Goal: Task Accomplishment & Management: Manage account settings

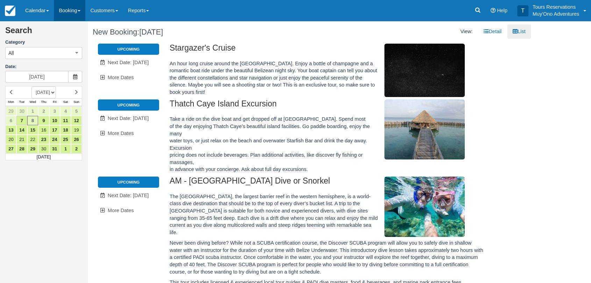
click at [74, 7] on link "Booking" at bounding box center [69, 10] width 31 height 21
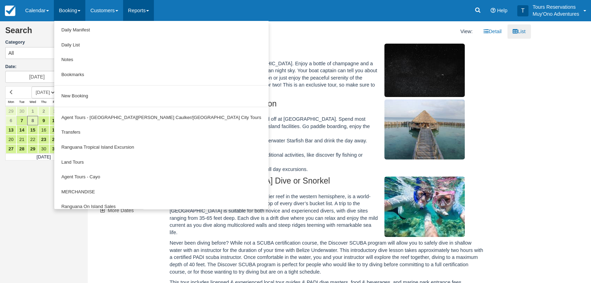
click at [140, 9] on link "Reports" at bounding box center [138, 10] width 31 height 21
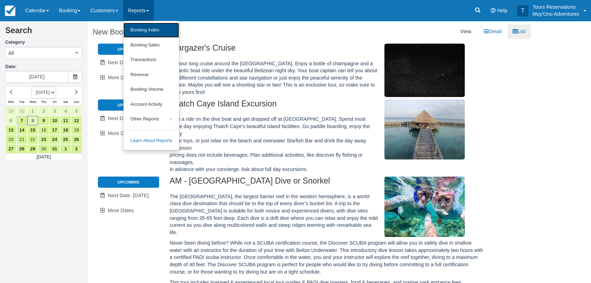
click at [148, 26] on link "Booking Index" at bounding box center [151, 30] width 56 height 15
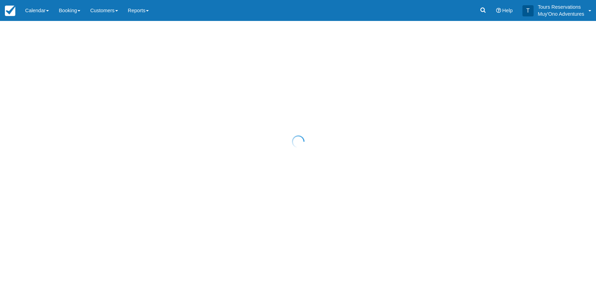
select select "25"
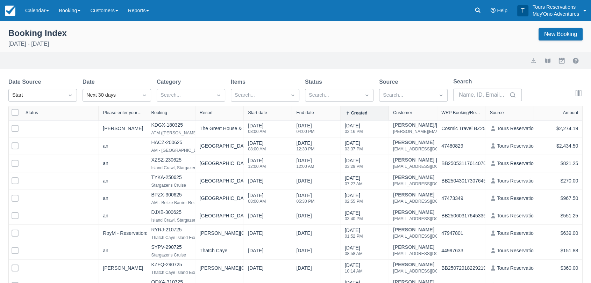
select select "25"
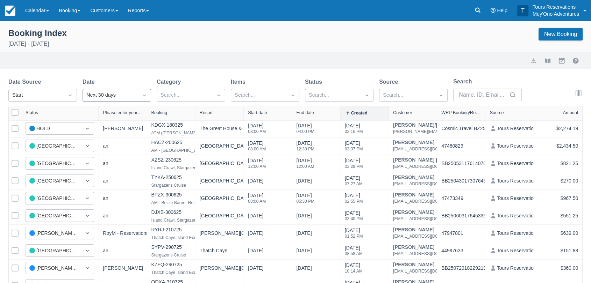
click at [104, 94] on div "Next 30 days" at bounding box center [110, 96] width 48 height 8
click at [107, 113] on div "Custom" at bounding box center [116, 113] width 68 height 14
select select "25"
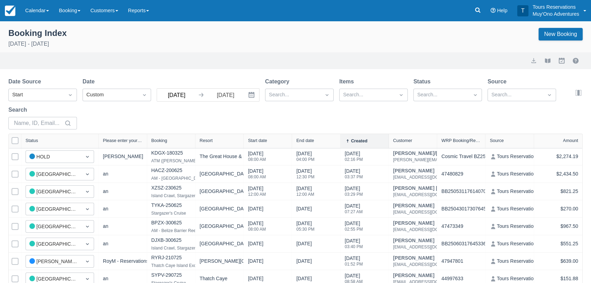
click at [177, 102] on div "Date Source Start Date Custom 10/07/25 Navigate forward to interact with the ca…" at bounding box center [290, 106] width 565 height 56
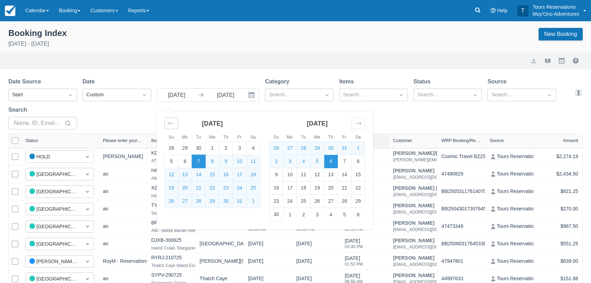
click at [167, 123] on div "Move backward to switch to the previous month." at bounding box center [171, 124] width 14 height 12
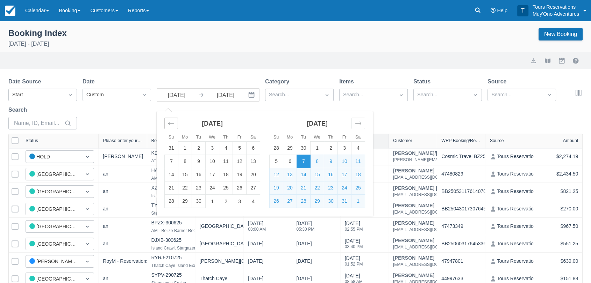
click at [168, 123] on icon "Move backward to switch to the previous month." at bounding box center [171, 123] width 7 height 7
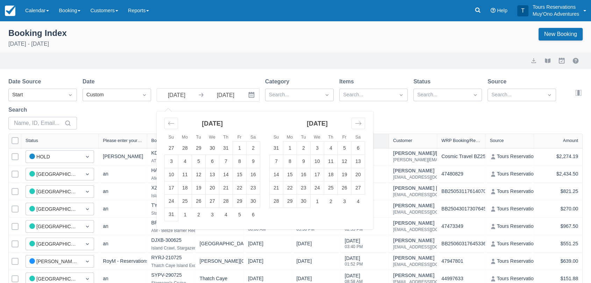
drag, startPoint x: 240, startPoint y: 149, endPoint x: 237, endPoint y: 142, distance: 8.0
click at [240, 149] on td "1" at bounding box center [240, 148] width 14 height 13
type input "08/01/25"
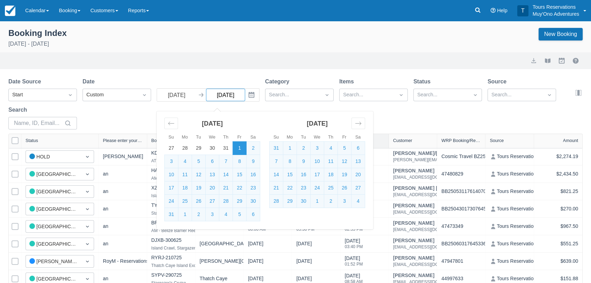
select select "25"
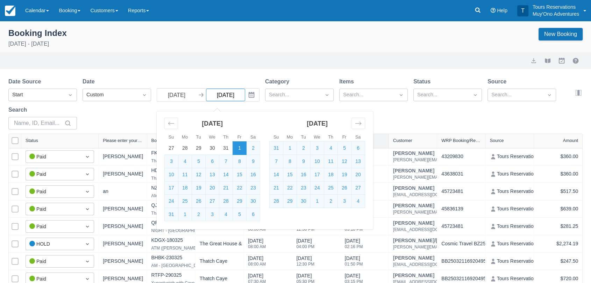
click at [239, 97] on input "11/06/25" at bounding box center [225, 95] width 39 height 13
click at [172, 215] on td "31" at bounding box center [172, 214] width 14 height 13
type input "08/31/25"
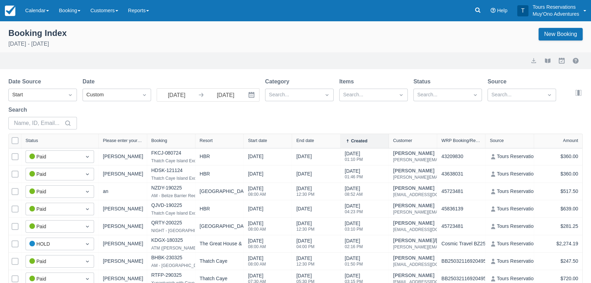
select select "25"
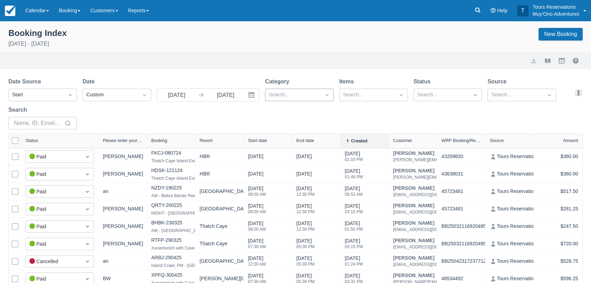
click at [282, 97] on div at bounding box center [293, 95] width 48 height 9
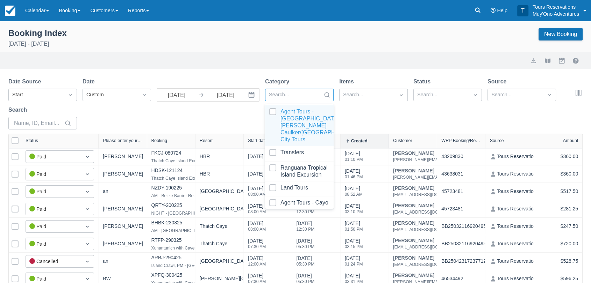
click at [273, 113] on div at bounding box center [299, 125] width 60 height 35
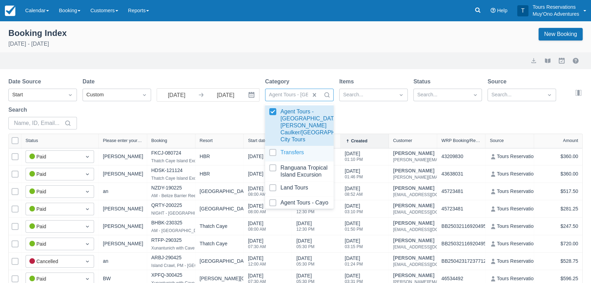
click at [273, 149] on div at bounding box center [299, 153] width 60 height 9
click at [275, 165] on div at bounding box center [299, 172] width 60 height 14
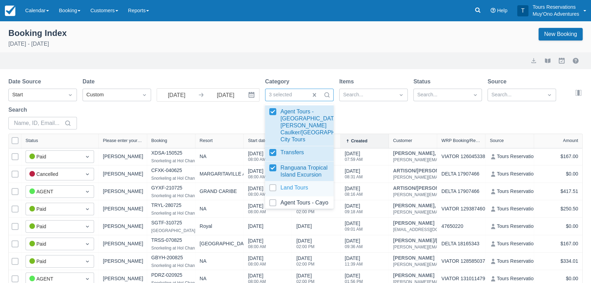
click at [274, 184] on div at bounding box center [299, 188] width 60 height 9
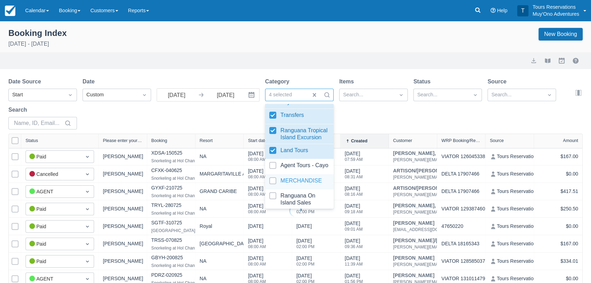
select select "25"
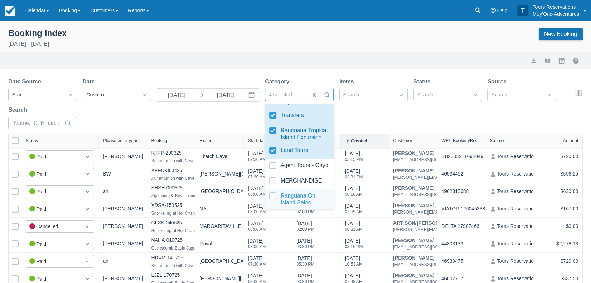
scroll to position [70, 0]
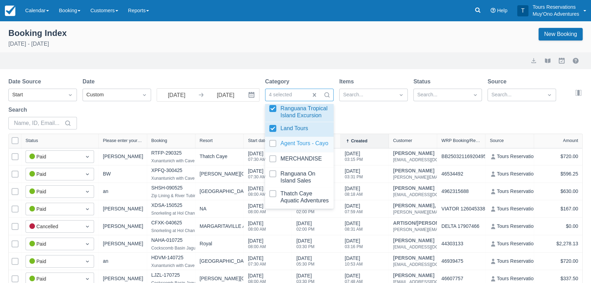
click at [277, 140] on div at bounding box center [299, 144] width 60 height 9
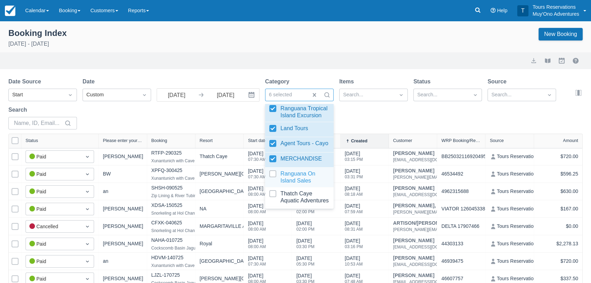
click at [272, 171] on div at bounding box center [299, 178] width 60 height 14
drag, startPoint x: 272, startPoint y: 169, endPoint x: 274, endPoint y: 187, distance: 18.3
click at [274, 190] on div at bounding box center [299, 197] width 60 height 14
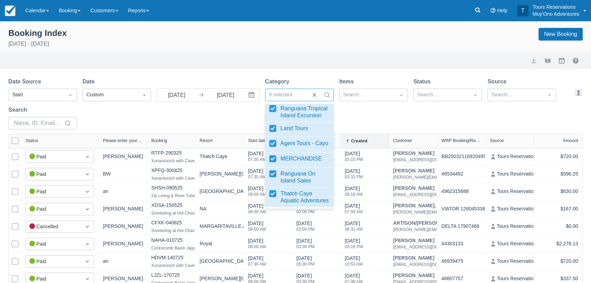
select select "25"
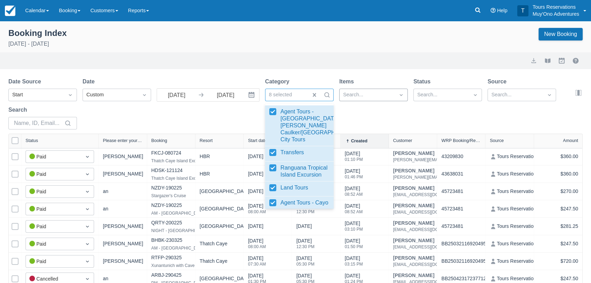
click at [386, 97] on div at bounding box center [367, 95] width 48 height 9
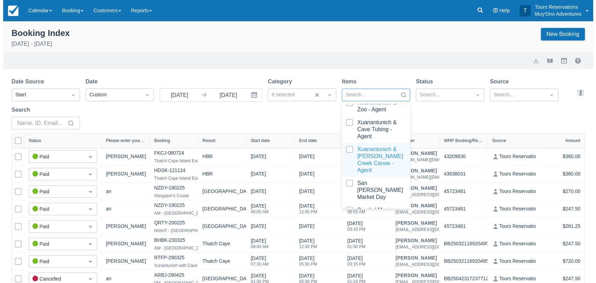
scroll to position [1636, 0]
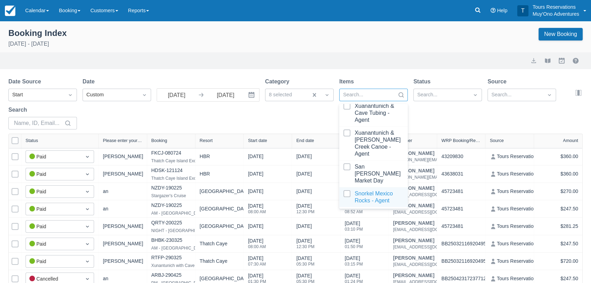
click at [348, 195] on div at bounding box center [373, 197] width 60 height 14
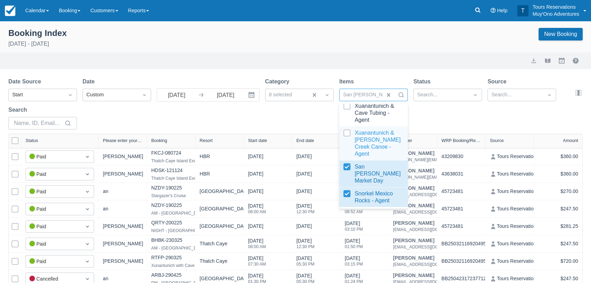
click at [346, 145] on div at bounding box center [373, 144] width 60 height 28
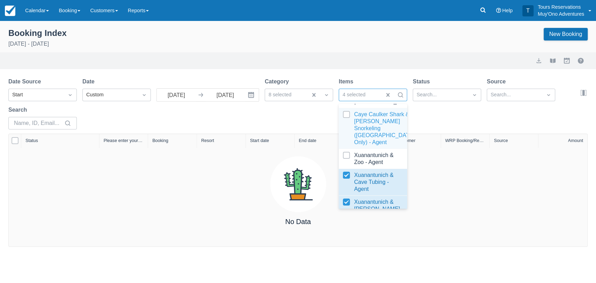
scroll to position [1559, 0]
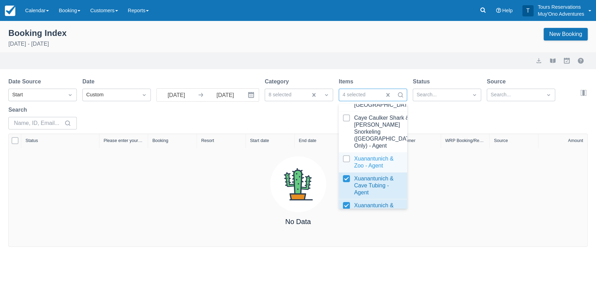
click at [349, 169] on div at bounding box center [373, 162] width 60 height 14
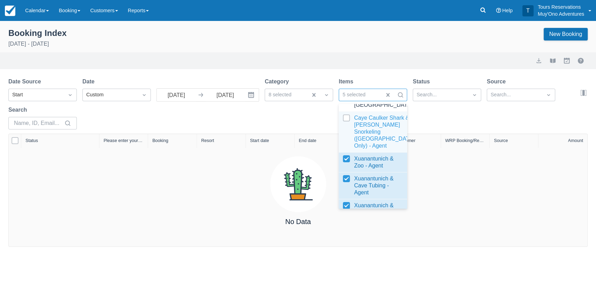
click at [349, 135] on div at bounding box center [373, 132] width 60 height 35
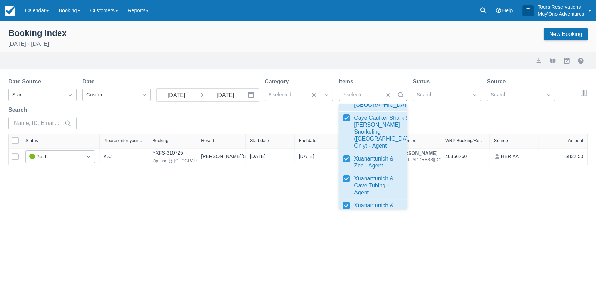
scroll to position [1481, 0]
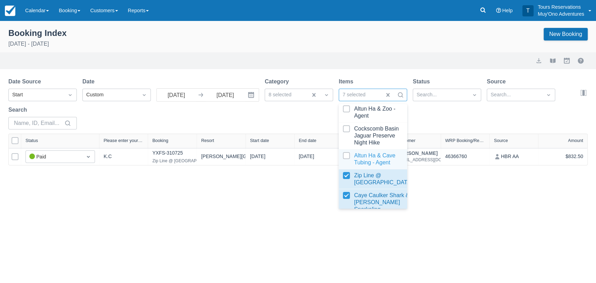
click at [346, 166] on div at bounding box center [373, 159] width 60 height 14
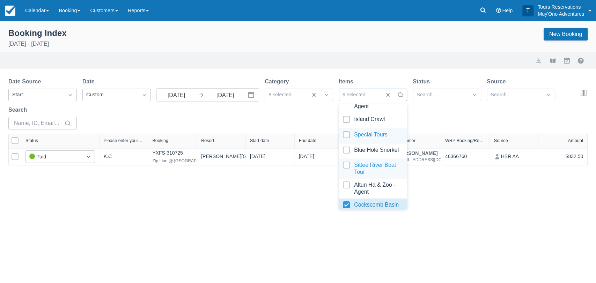
scroll to position [1403, 0]
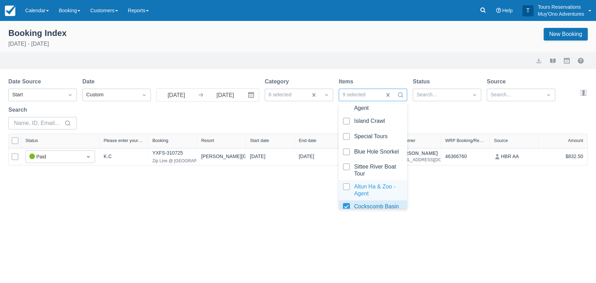
click at [349, 197] on div at bounding box center [373, 190] width 60 height 14
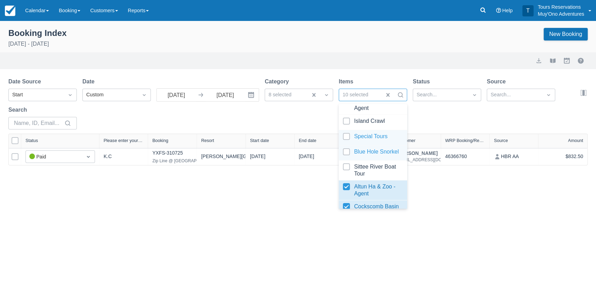
click at [345, 146] on span at bounding box center [346, 139] width 7 height 13
click at [347, 158] on div at bounding box center [373, 153] width 60 height 9
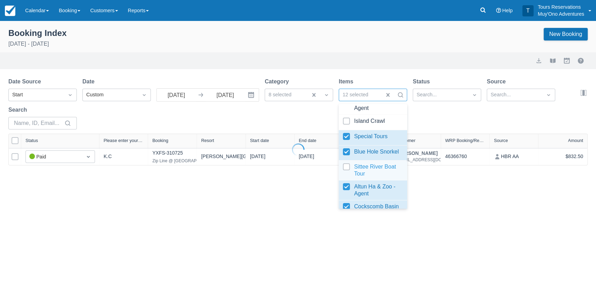
click at [346, 178] on div at bounding box center [373, 171] width 60 height 14
click at [349, 126] on div at bounding box center [373, 122] width 60 height 9
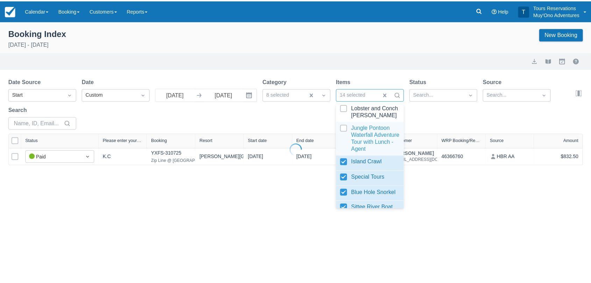
scroll to position [1326, 0]
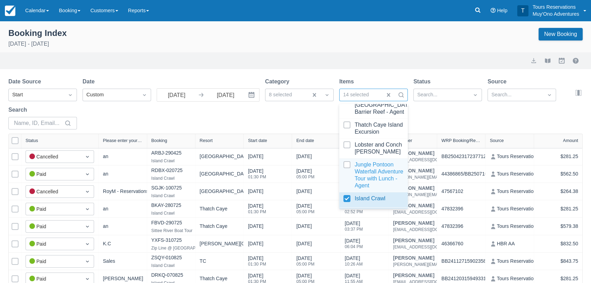
click at [349, 168] on div at bounding box center [373, 175] width 60 height 28
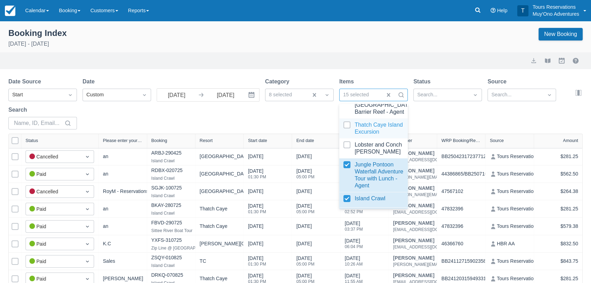
click at [346, 128] on div at bounding box center [373, 129] width 60 height 14
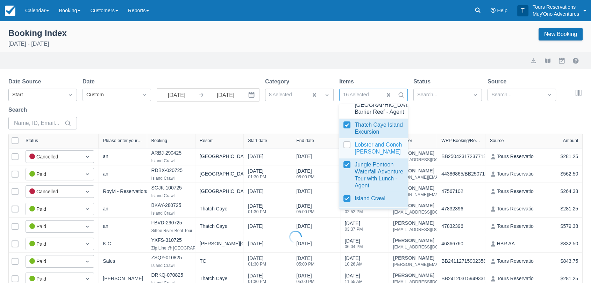
click at [345, 148] on div at bounding box center [373, 149] width 60 height 14
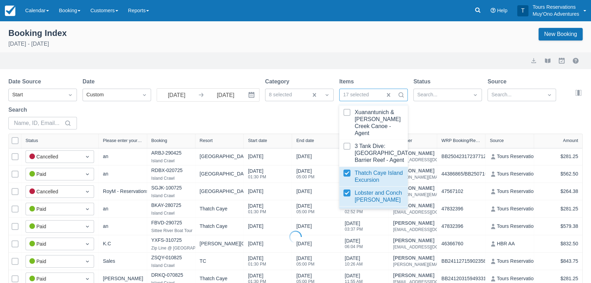
scroll to position [1248, 0]
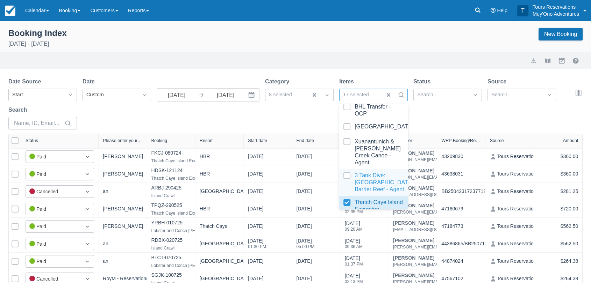
drag, startPoint x: 356, startPoint y: 138, endPoint x: 350, endPoint y: 174, distance: 36.9
click at [350, 174] on div at bounding box center [373, 182] width 60 height 21
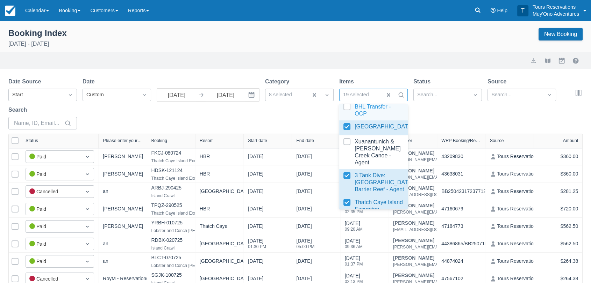
click at [346, 117] on div at bounding box center [373, 110] width 60 height 14
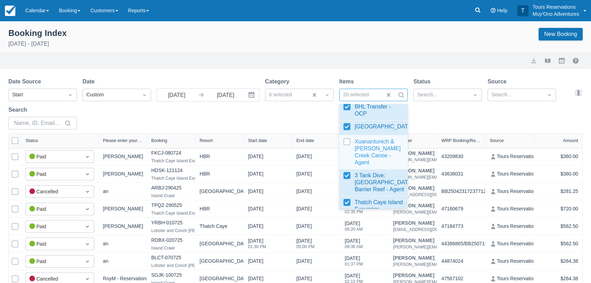
click at [346, 151] on div at bounding box center [373, 152] width 60 height 28
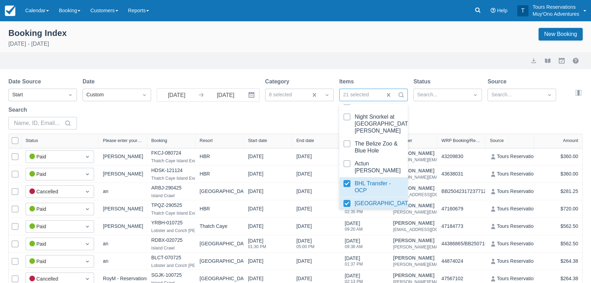
scroll to position [1171, 0]
click at [347, 172] on div at bounding box center [373, 168] width 60 height 14
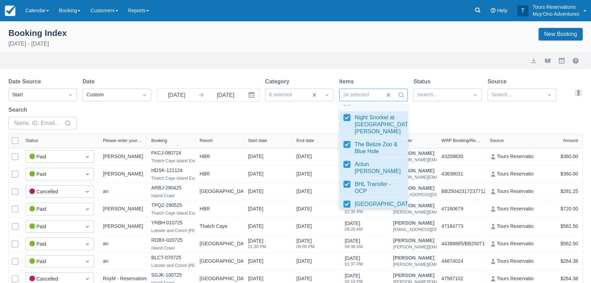
click at [346, 108] on div at bounding box center [373, 103] width 60 height 9
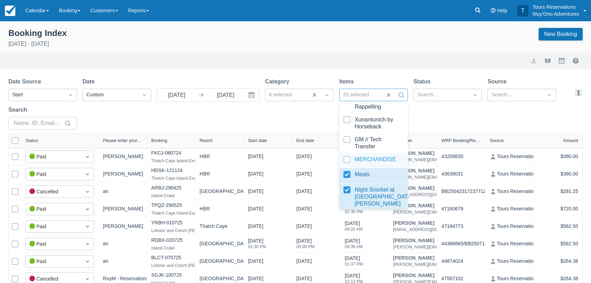
scroll to position [1093, 0]
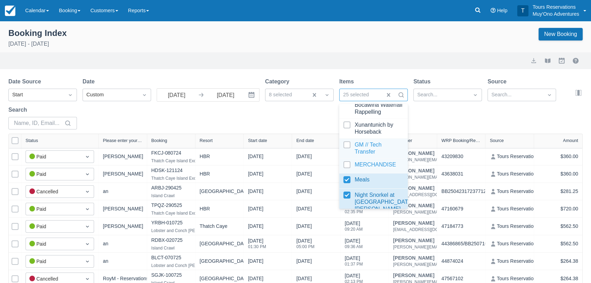
click at [347, 171] on div at bounding box center [373, 165] width 60 height 9
click at [347, 157] on div "GM // Tech Transfer" at bounding box center [373, 149] width 68 height 20
click at [347, 155] on div at bounding box center [373, 149] width 60 height 14
drag, startPoint x: 347, startPoint y: 158, endPoint x: 348, endPoint y: 140, distance: 17.8
click at [348, 136] on div at bounding box center [373, 129] width 60 height 14
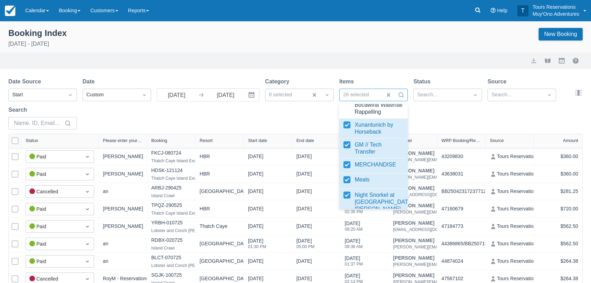
scroll to position [1054, 0]
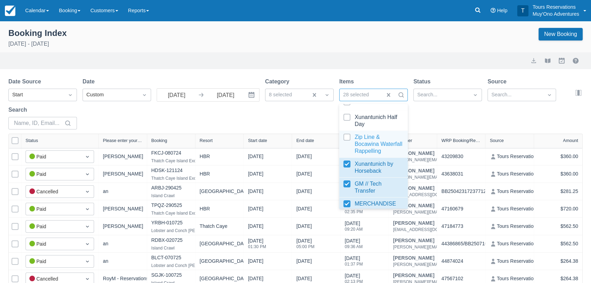
click at [348, 146] on div at bounding box center [373, 144] width 60 height 21
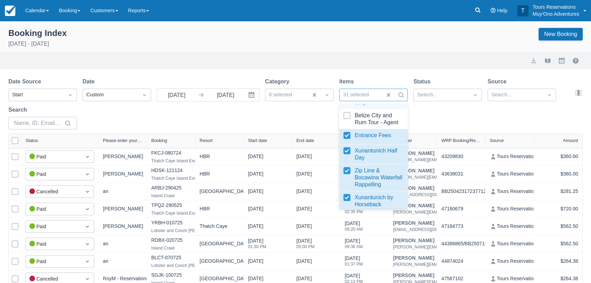
scroll to position [976, 0]
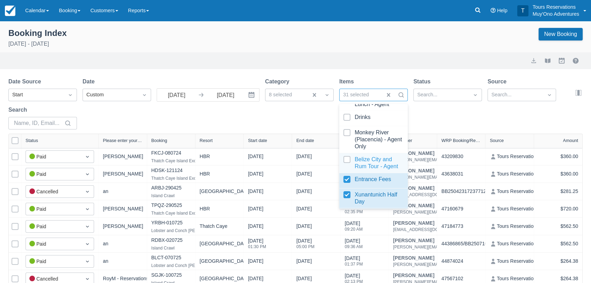
click at [348, 165] on div at bounding box center [373, 163] width 60 height 14
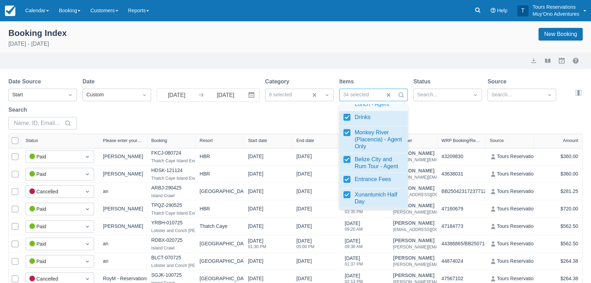
scroll to position [938, 0]
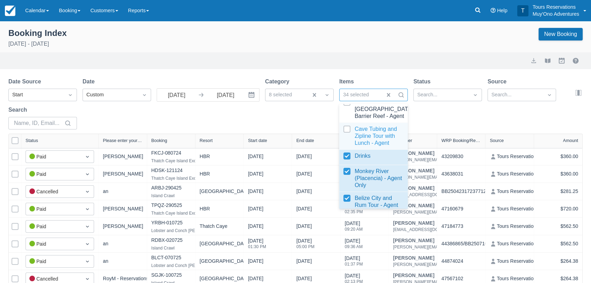
click at [345, 134] on div at bounding box center [373, 136] width 60 height 21
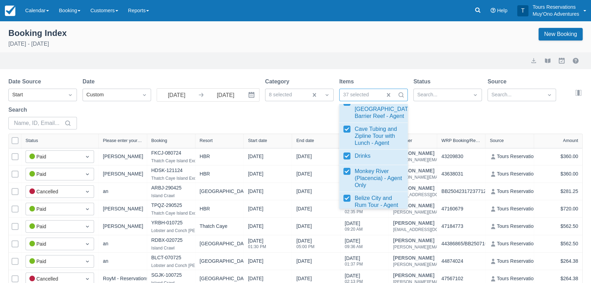
scroll to position [860, 0]
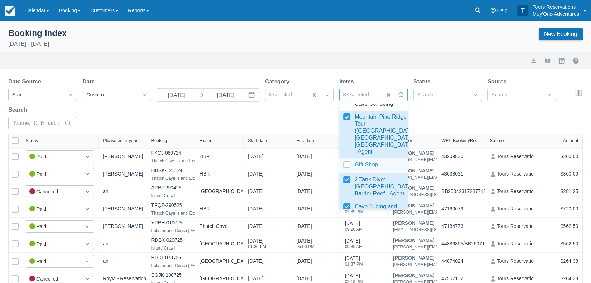
click at [350, 169] on div at bounding box center [373, 165] width 60 height 9
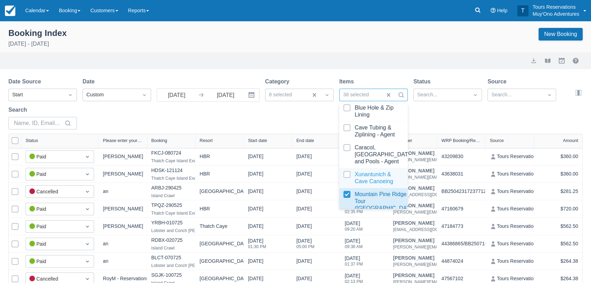
click at [349, 185] on div at bounding box center [373, 178] width 60 height 14
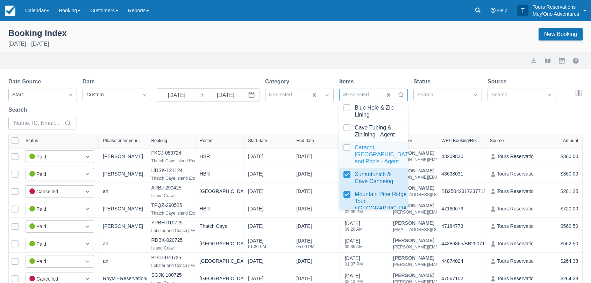
click at [349, 158] on div at bounding box center [373, 154] width 60 height 21
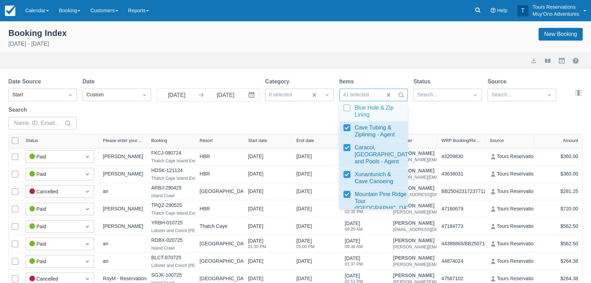
click at [348, 118] on div at bounding box center [373, 111] width 60 height 14
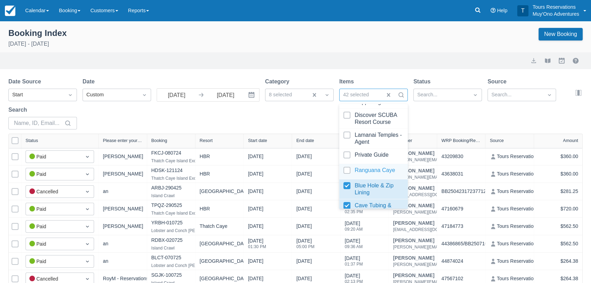
click at [346, 176] on div at bounding box center [373, 171] width 60 height 9
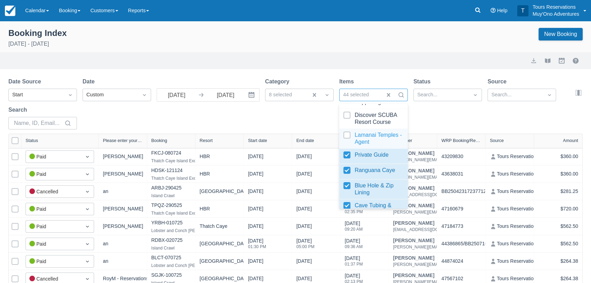
click at [345, 146] on div at bounding box center [373, 139] width 60 height 14
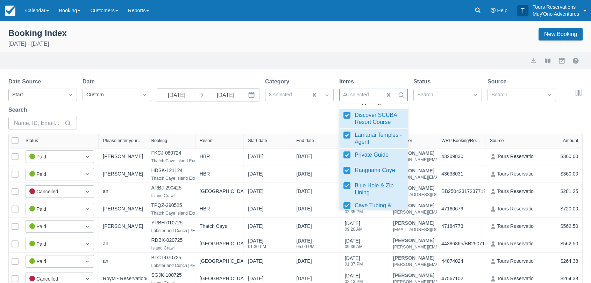
scroll to position [627, 0]
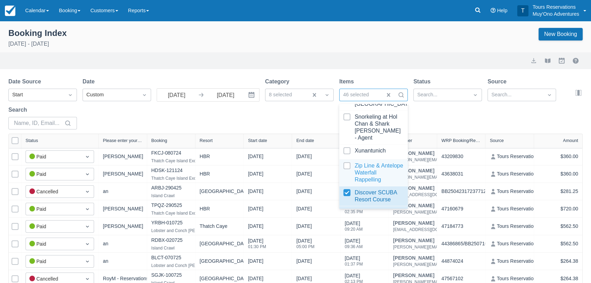
click at [348, 171] on div at bounding box center [373, 172] width 60 height 21
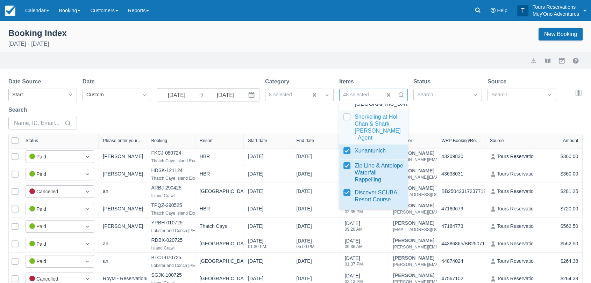
click at [348, 124] on div "Snorkeling at Hol Chan & Shark Ray Alley - Agent" at bounding box center [373, 128] width 68 height 34
select select "25"
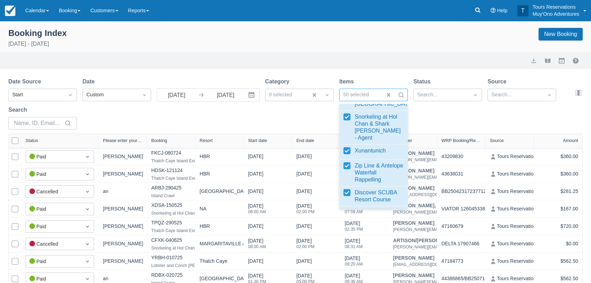
scroll to position [549, 0]
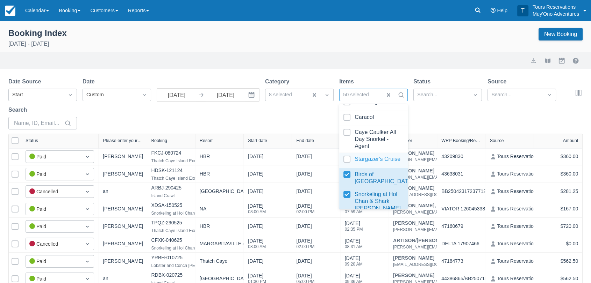
click at [346, 165] on div at bounding box center [373, 160] width 60 height 9
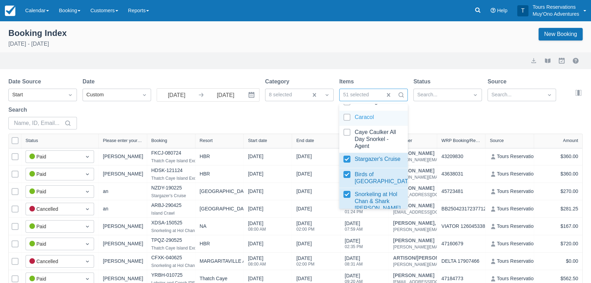
click at [347, 123] on div at bounding box center [373, 118] width 60 height 9
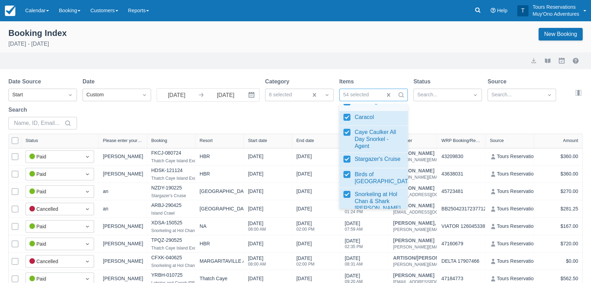
select select "25"
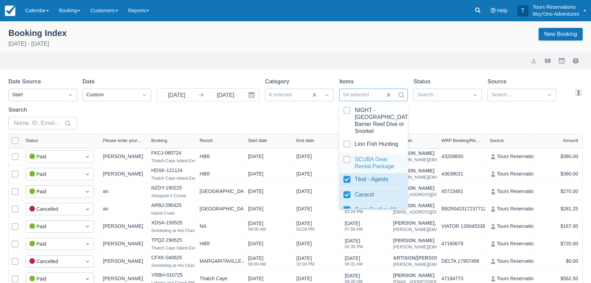
click at [348, 170] on div at bounding box center [373, 163] width 60 height 14
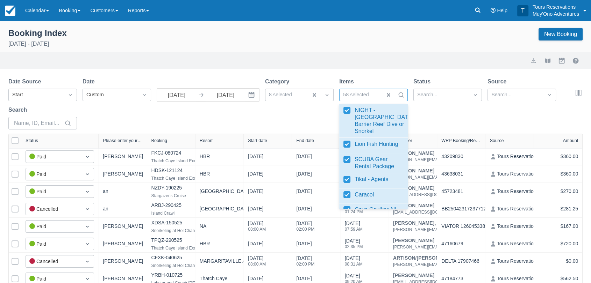
select select "25"
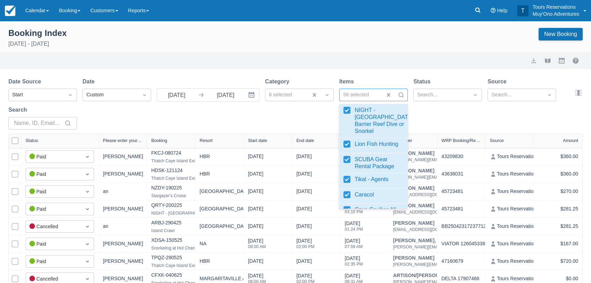
scroll to position [394, 0]
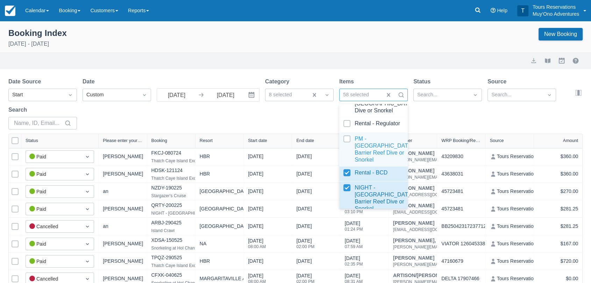
click at [348, 164] on div at bounding box center [373, 150] width 60 height 28
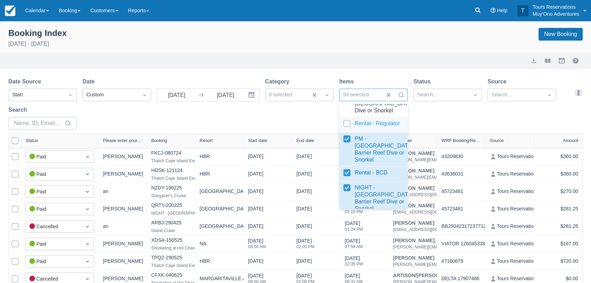
drag, startPoint x: 348, startPoint y: 165, endPoint x: 345, endPoint y: 143, distance: 22.1
click at [345, 130] on div at bounding box center [373, 124] width 60 height 9
select select "25"
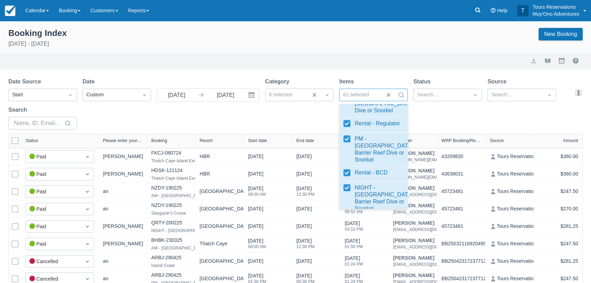
scroll to position [316, 0]
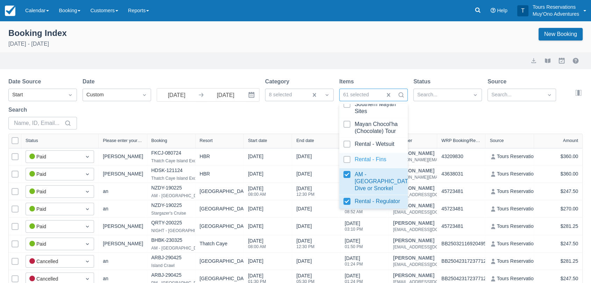
click at [347, 166] on div at bounding box center [373, 160] width 60 height 9
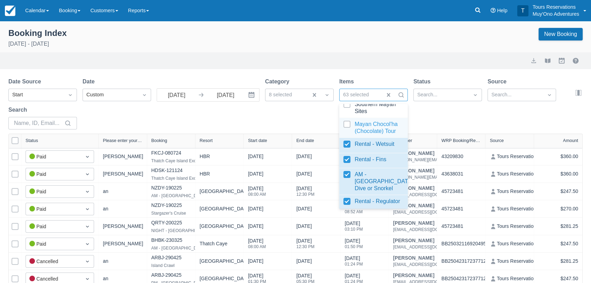
click at [348, 135] on div at bounding box center [373, 128] width 60 height 14
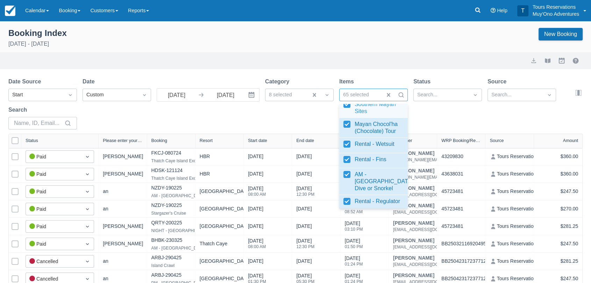
select select "25"
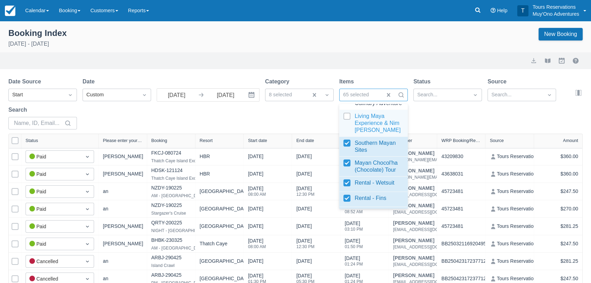
click at [349, 134] on div at bounding box center [373, 123] width 60 height 21
select select "25"
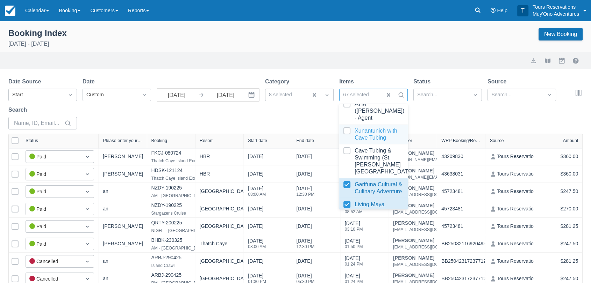
scroll to position [200, 0]
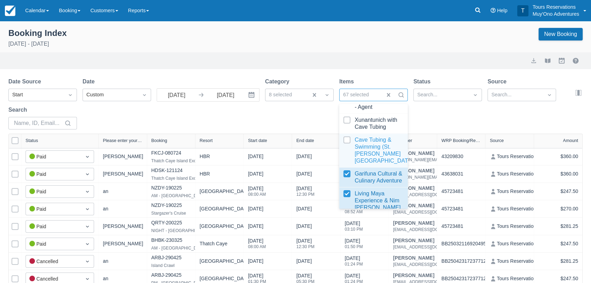
click at [347, 147] on div at bounding box center [373, 151] width 60 height 28
select select "25"
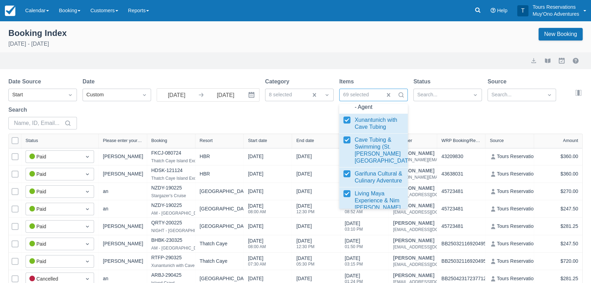
scroll to position [122, 0]
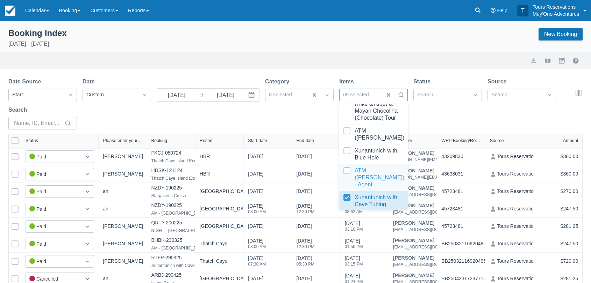
click at [347, 178] on div at bounding box center [373, 177] width 60 height 21
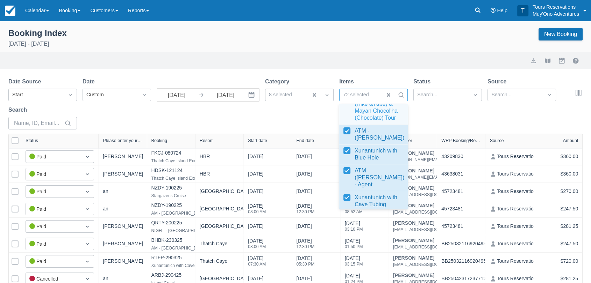
select select "25"
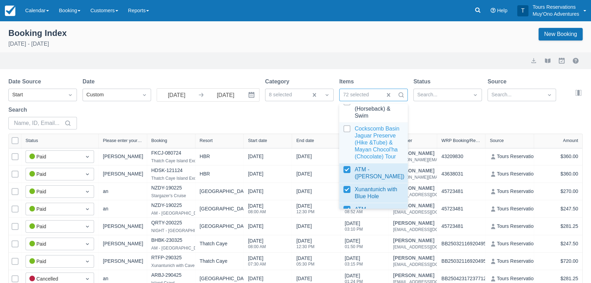
click at [344, 129] on div at bounding box center [373, 142] width 60 height 35
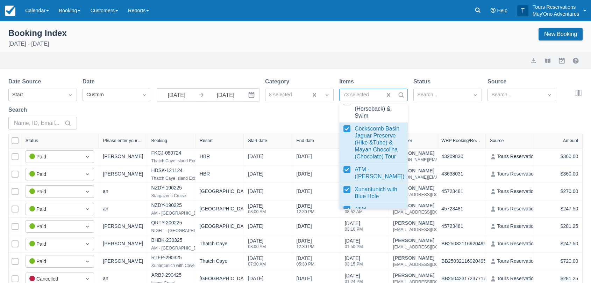
select select "25"
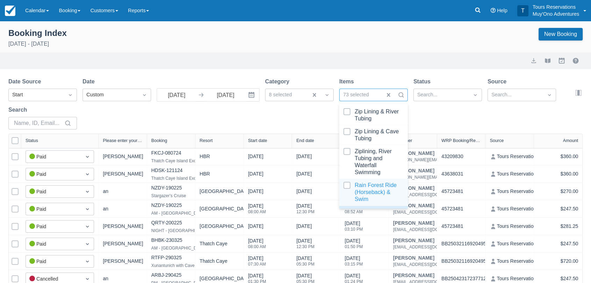
click at [346, 188] on div at bounding box center [373, 192] width 60 height 21
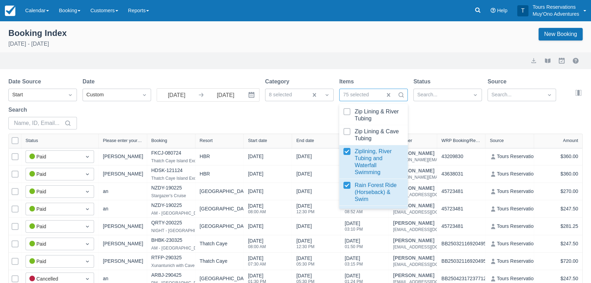
scroll to position [78, 0]
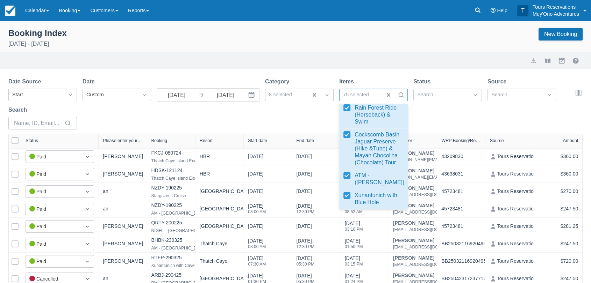
select select "25"
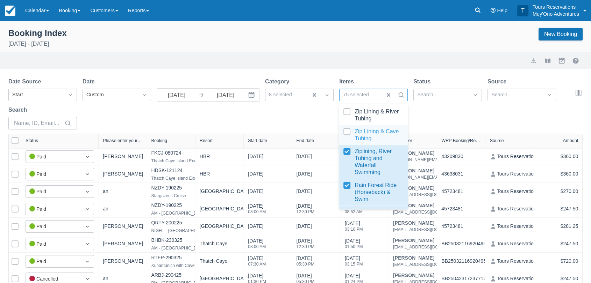
click at [349, 132] on div at bounding box center [373, 135] width 60 height 14
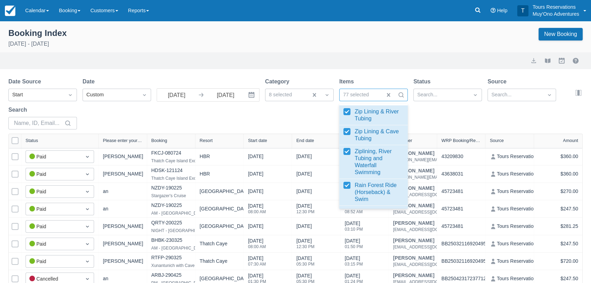
select select "25"
click at [453, 111] on div "Date Source Start Date Custom 08/01/25 Navigate forward to interact with the ca…" at bounding box center [290, 106] width 565 height 56
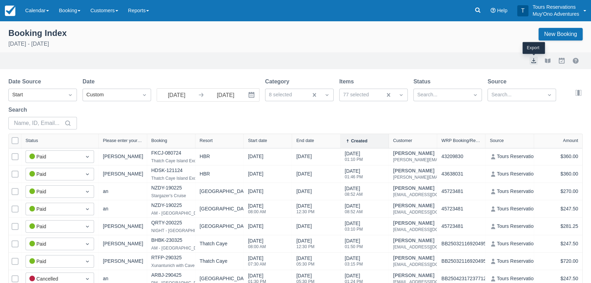
click at [533, 61] on button "export" at bounding box center [533, 61] width 8 height 8
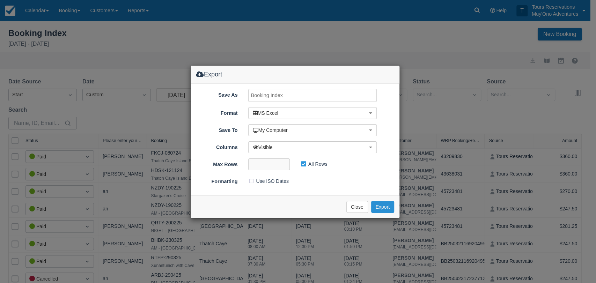
click at [382, 204] on button "Export" at bounding box center [382, 207] width 23 height 12
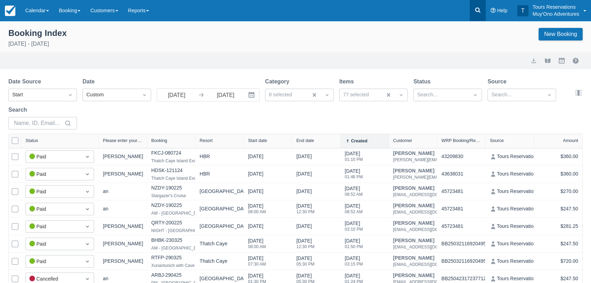
click at [477, 10] on icon at bounding box center [477, 10] width 7 height 7
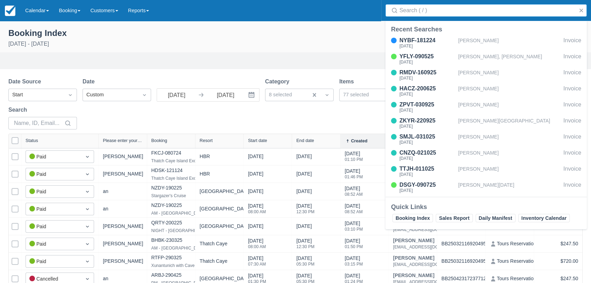
click at [442, 12] on input "Search" at bounding box center [487, 10] width 176 height 13
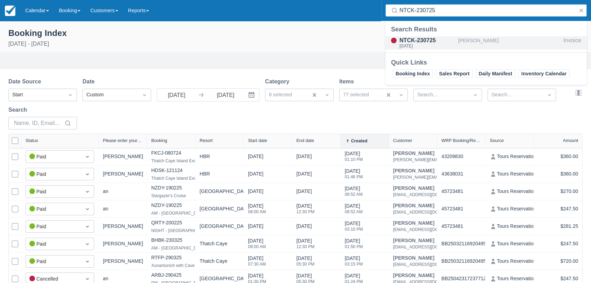
type input "NTCK-230725"
click at [434, 37] on div "NTCK-230725" at bounding box center [427, 40] width 56 height 8
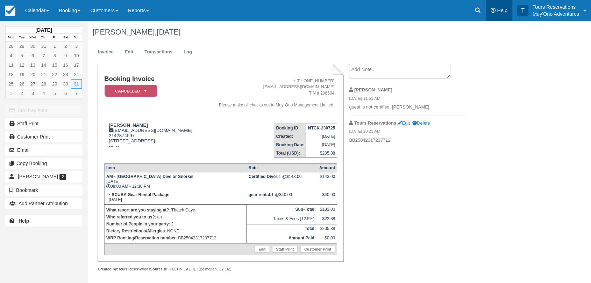
click at [486, 11] on link "Help" at bounding box center [498, 10] width 27 height 21
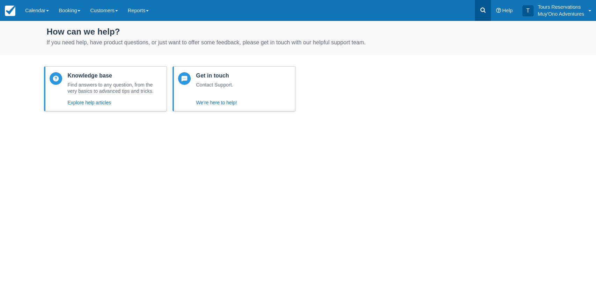
click at [479, 9] on link at bounding box center [483, 10] width 16 height 21
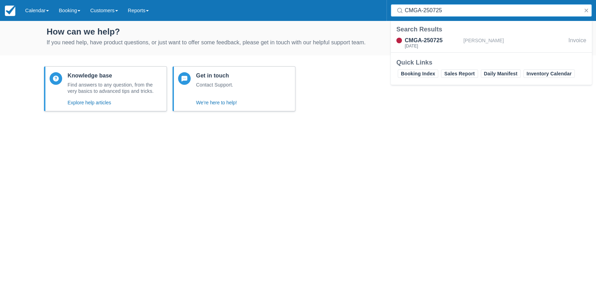
type input "CMGA-250725"
click at [435, 50] on div "CMGA-250725 Tue Aug 5, 2025 Benjamin Leslie Invoice" at bounding box center [491, 43] width 201 height 17
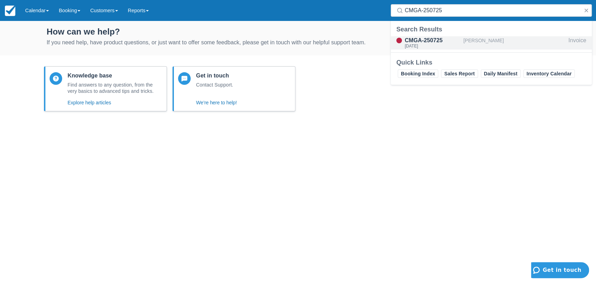
click at [434, 45] on div "Tue Aug 5, 2025" at bounding box center [433, 46] width 56 height 4
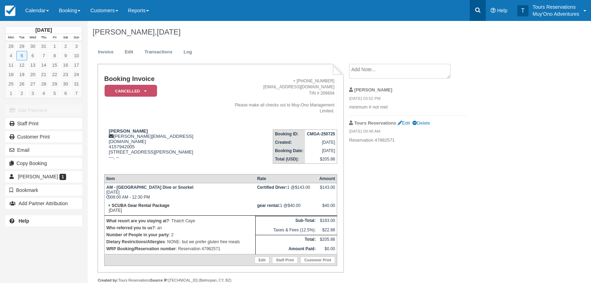
click at [479, 12] on icon at bounding box center [477, 10] width 5 height 5
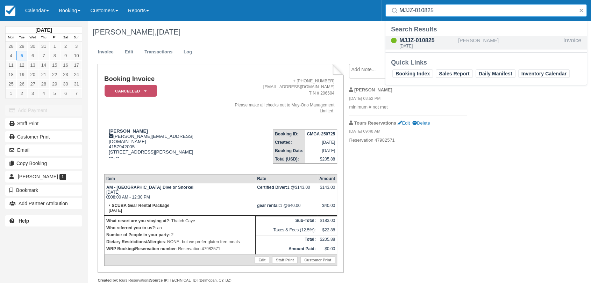
type input "MJJZ-010825"
click at [433, 47] on div "[DATE]" at bounding box center [427, 46] width 56 height 4
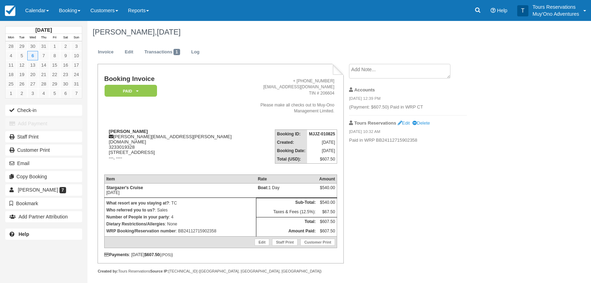
scroll to position [5, 0]
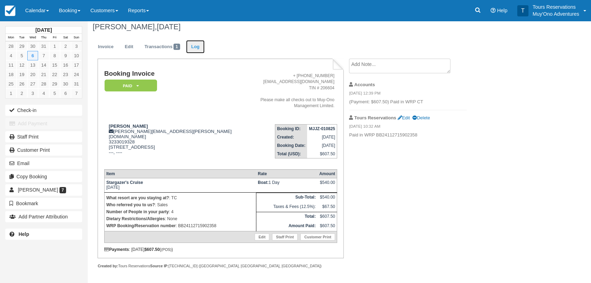
click at [198, 51] on link "Log" at bounding box center [195, 47] width 19 height 14
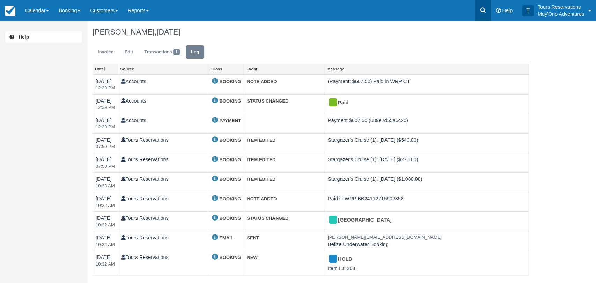
click at [489, 9] on link at bounding box center [483, 10] width 16 height 21
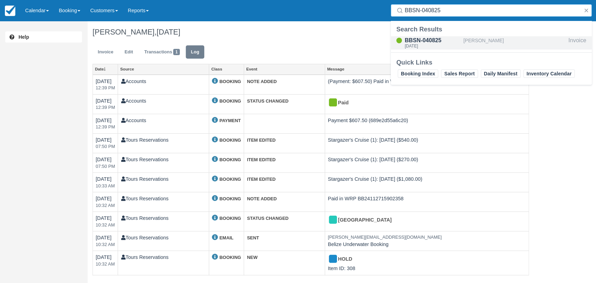
type input "BBSN-040825"
drag, startPoint x: 433, startPoint y: 42, endPoint x: 419, endPoint y: 50, distance: 15.5
click at [432, 42] on div "BBSN-040825" at bounding box center [433, 40] width 56 height 8
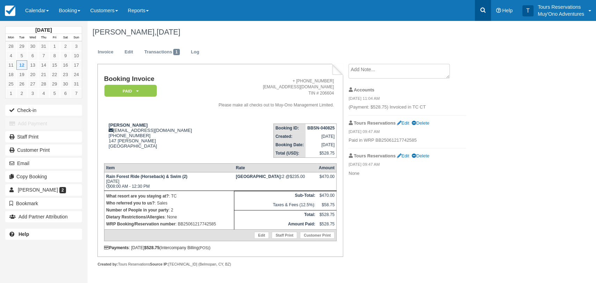
click at [479, 9] on link at bounding box center [483, 10] width 16 height 21
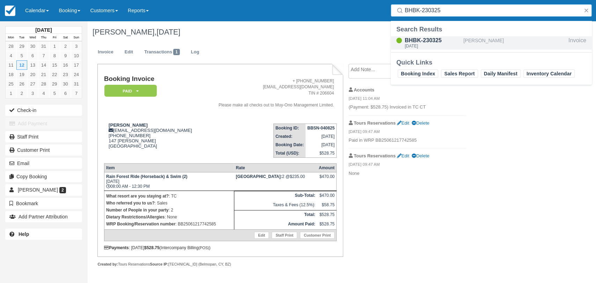
type input "BHBK-230325"
click at [433, 40] on div "BHBK-230325" at bounding box center [433, 40] width 56 height 8
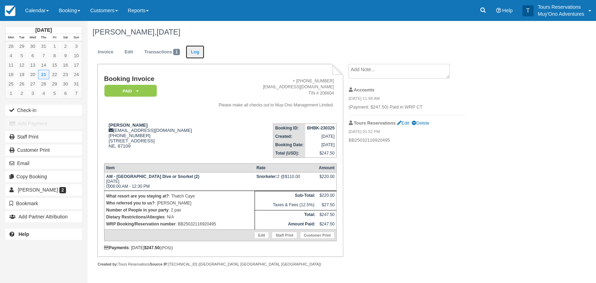
click at [194, 52] on link "Log" at bounding box center [195, 52] width 19 height 14
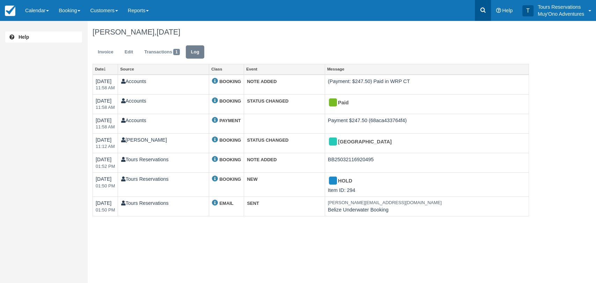
click at [480, 10] on icon at bounding box center [483, 10] width 7 height 7
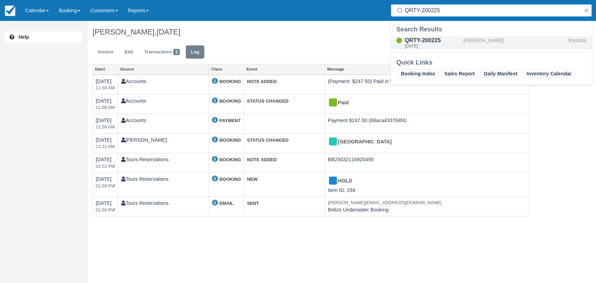
type input "QRTY-200225"
click at [431, 38] on div "QRTY-200225" at bounding box center [433, 40] width 56 height 8
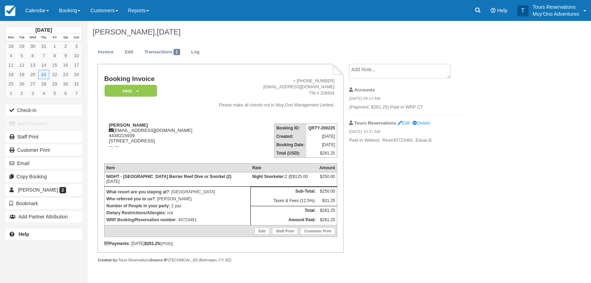
scroll to position [5, 0]
click at [196, 48] on link "Log" at bounding box center [195, 52] width 19 height 14
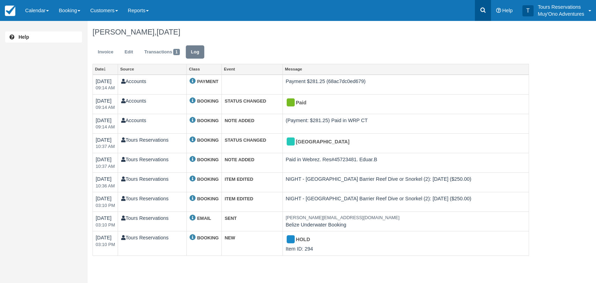
click at [477, 9] on link at bounding box center [483, 10] width 16 height 21
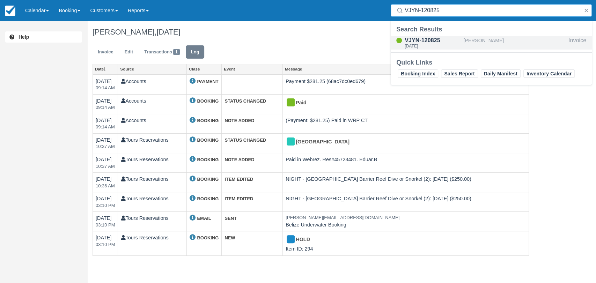
type input "VJYN-120825"
click at [444, 41] on div "VJYN-120825" at bounding box center [433, 40] width 56 height 8
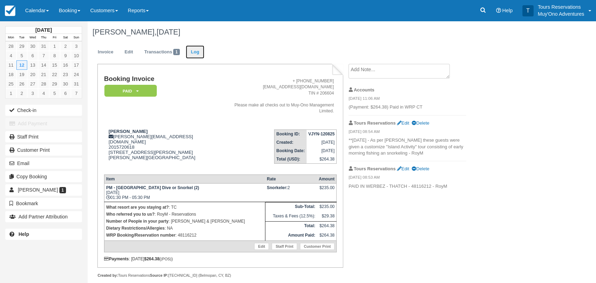
click at [197, 51] on link "Log" at bounding box center [195, 52] width 19 height 14
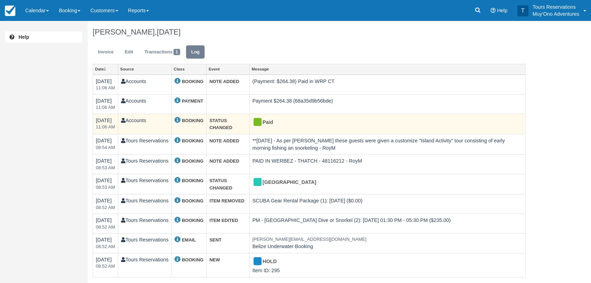
scroll to position [1, 0]
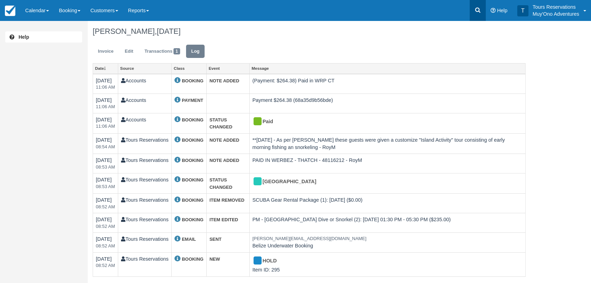
click at [475, 10] on icon at bounding box center [477, 10] width 5 height 5
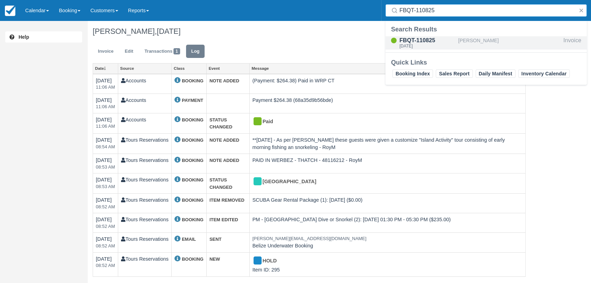
type input "FBQT-110825"
click at [421, 45] on div "[DATE]" at bounding box center [427, 46] width 56 height 4
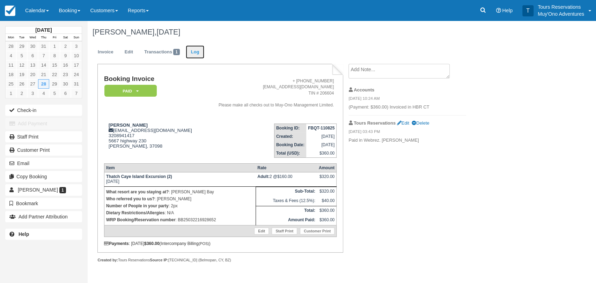
click at [201, 52] on link "Log" at bounding box center [195, 52] width 19 height 14
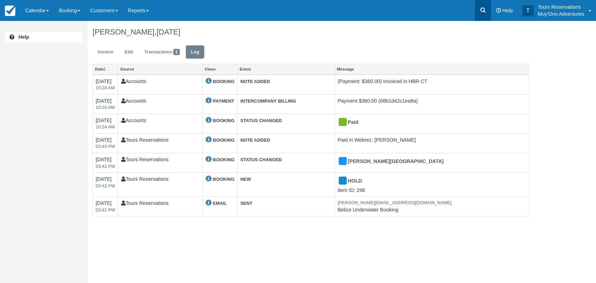
click at [484, 10] on icon at bounding box center [483, 10] width 7 height 7
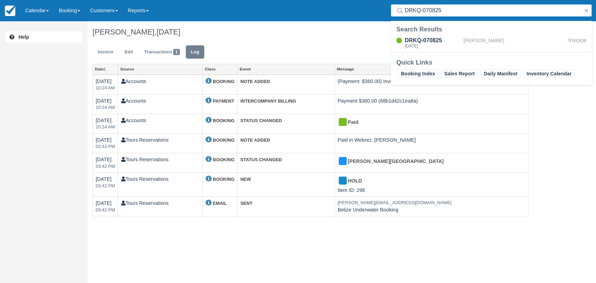
type input "DRKQ-070825"
click at [444, 42] on div "DRKQ-070825" at bounding box center [433, 40] width 56 height 8
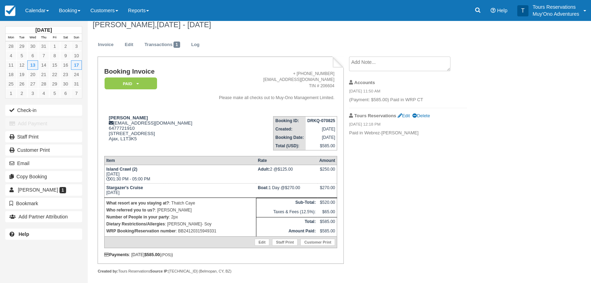
scroll to position [11, 0]
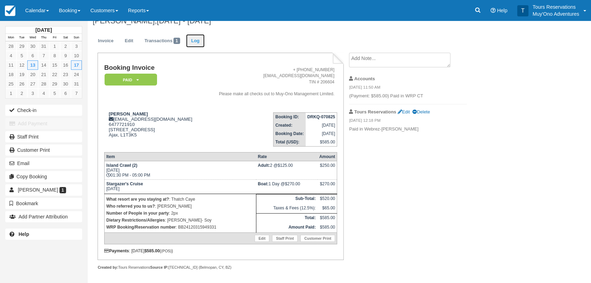
click at [192, 41] on link "Log" at bounding box center [195, 41] width 19 height 14
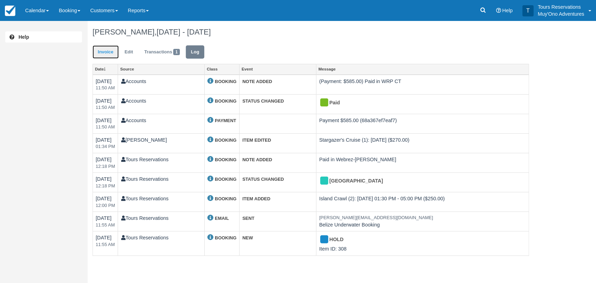
click at [106, 48] on link "Invoice" at bounding box center [106, 52] width 26 height 14
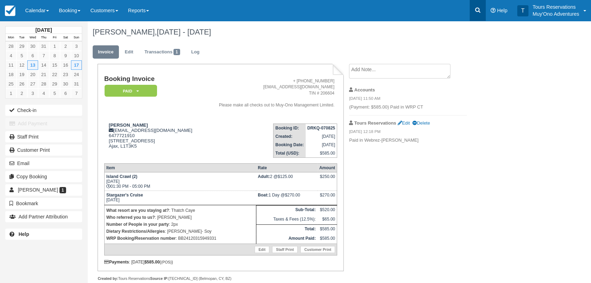
click at [480, 9] on icon at bounding box center [477, 10] width 7 height 7
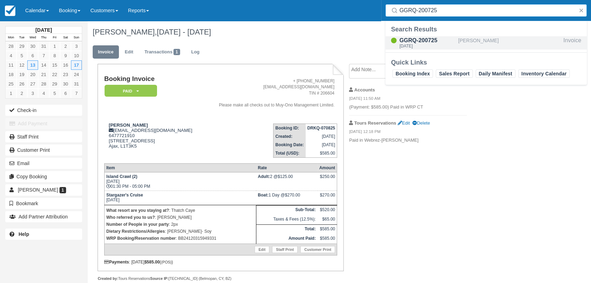
type input "GGRQ-200725"
click at [440, 43] on div "GGRQ-200725" at bounding box center [427, 40] width 56 height 8
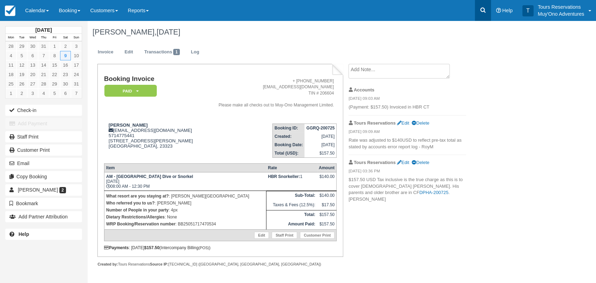
click at [483, 10] on icon at bounding box center [483, 10] width 7 height 7
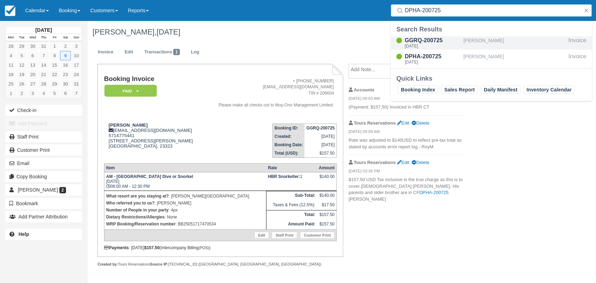
type input "DPHA-200725"
click at [443, 36] on div "GGRQ-200725" at bounding box center [433, 40] width 56 height 8
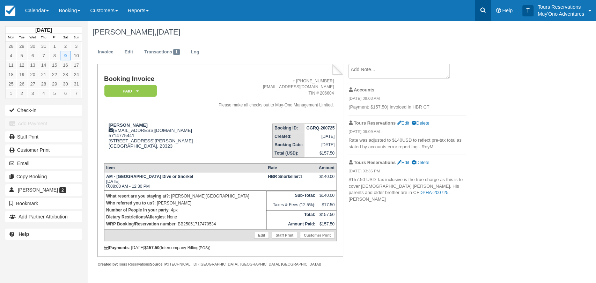
click at [481, 6] on link at bounding box center [483, 10] width 16 height 21
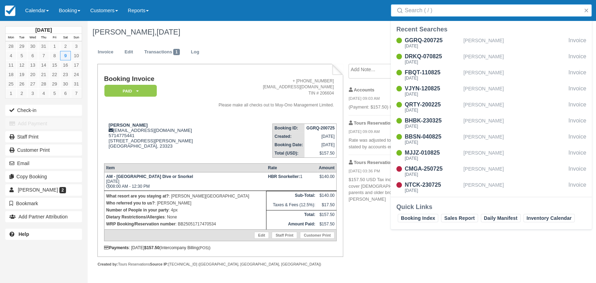
click at [440, 9] on input "Search" at bounding box center [493, 10] width 176 height 13
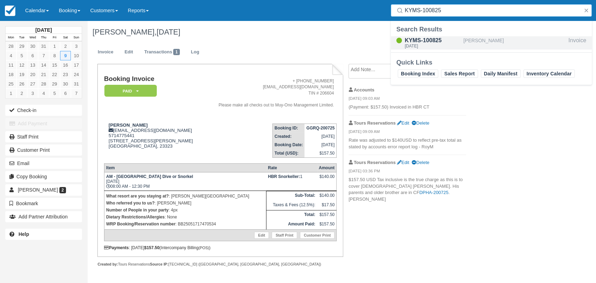
type input "KYMS-100825"
click at [427, 41] on div "KYMS-100825" at bounding box center [433, 40] width 56 height 8
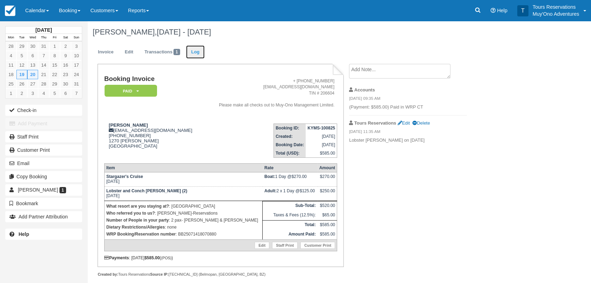
click at [195, 54] on link "Log" at bounding box center [195, 52] width 19 height 14
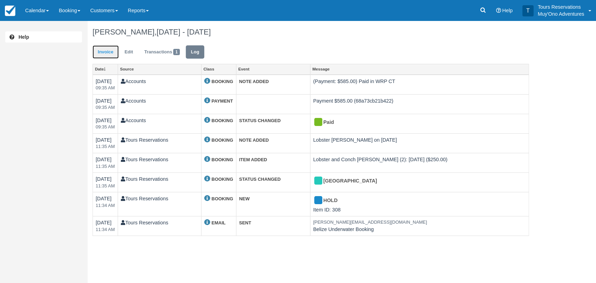
click at [101, 52] on link "Invoice" at bounding box center [106, 52] width 26 height 14
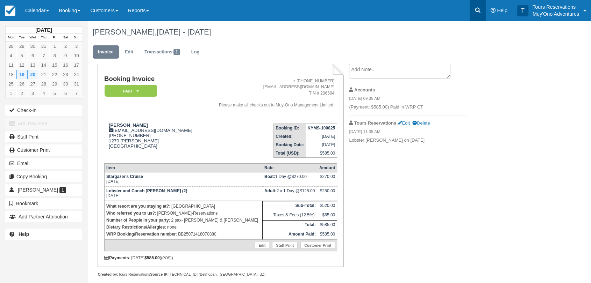
click at [480, 10] on icon at bounding box center [477, 10] width 7 height 7
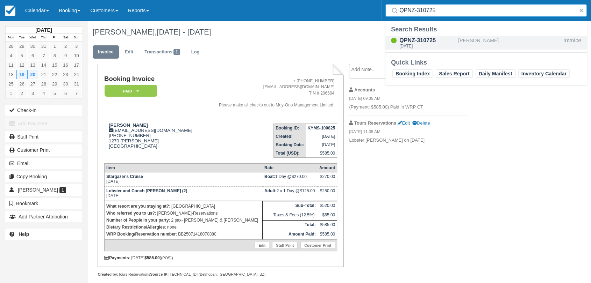
type input "QPNZ-310725"
click at [433, 42] on div "QPNZ-310725" at bounding box center [427, 40] width 56 height 8
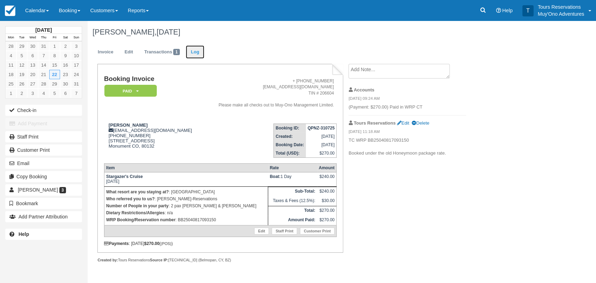
click at [190, 51] on link "Log" at bounding box center [195, 52] width 19 height 14
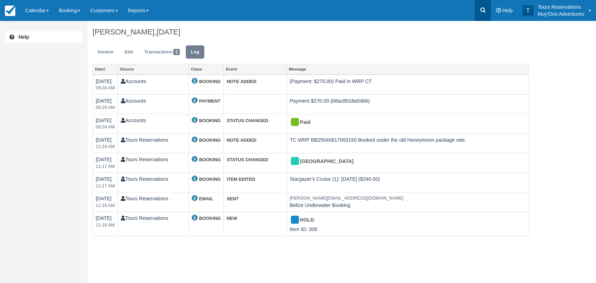
click at [487, 10] on link at bounding box center [483, 10] width 16 height 21
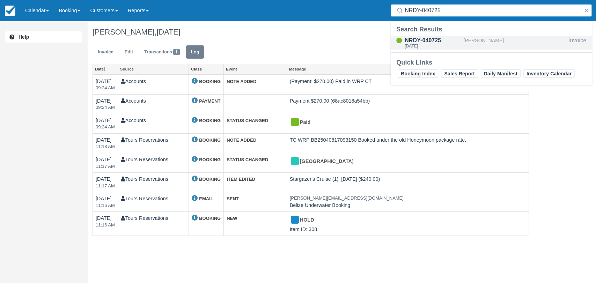
type input "NRDY-040725"
click at [423, 41] on div "NRDY-040725" at bounding box center [433, 40] width 56 height 8
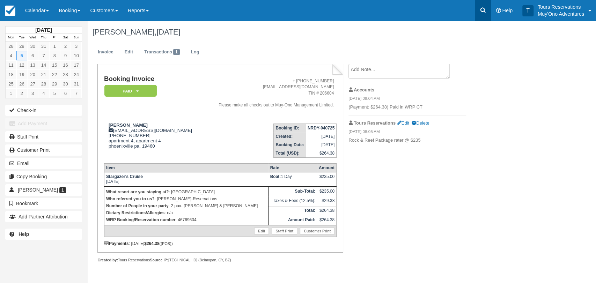
click at [484, 9] on icon at bounding box center [483, 10] width 7 height 7
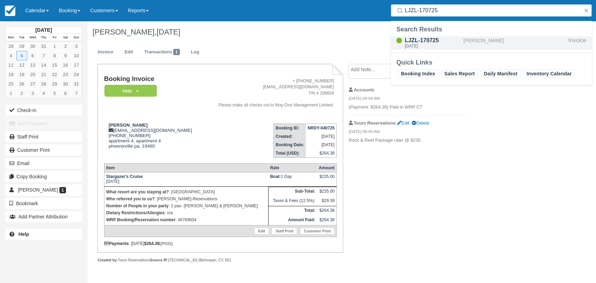
type input "LJZL-170725"
click at [450, 43] on div "LJZL-170725" at bounding box center [433, 40] width 56 height 8
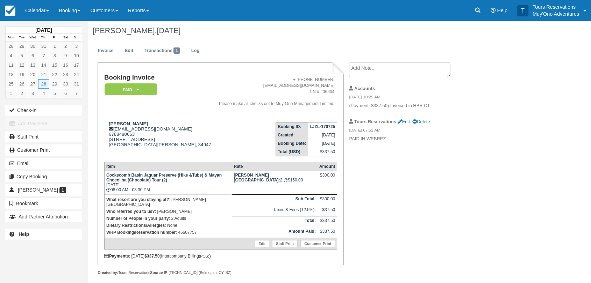
scroll to position [2, 0]
click at [477, 10] on icon at bounding box center [477, 10] width 7 height 7
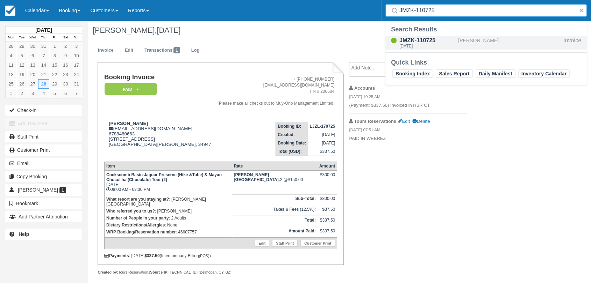
type input "JMZK-110725"
click at [442, 40] on div "JMZK-110725" at bounding box center [427, 40] width 56 height 8
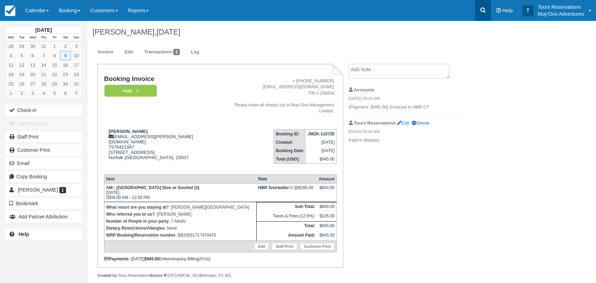
click at [485, 9] on icon at bounding box center [483, 10] width 7 height 7
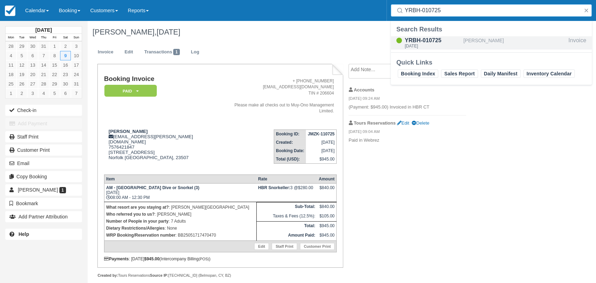
type input "YRBH-010725"
click at [458, 43] on div "YRBH-010725" at bounding box center [433, 40] width 56 height 8
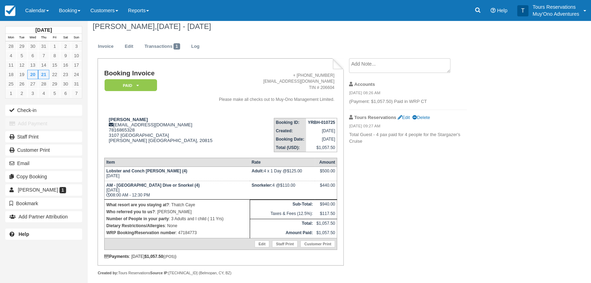
scroll to position [11, 0]
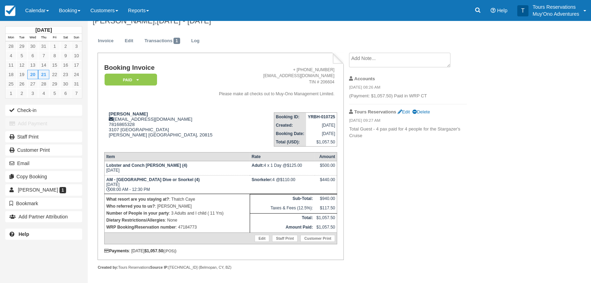
click at [208, 31] on div "Emily Holliman, Aug 20 - Aug 21 2025" at bounding box center [308, 21] width 443 height 22
click at [201, 40] on link "Log" at bounding box center [195, 41] width 19 height 14
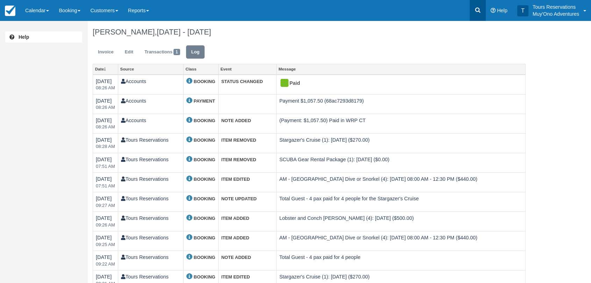
click at [478, 9] on icon at bounding box center [477, 10] width 7 height 7
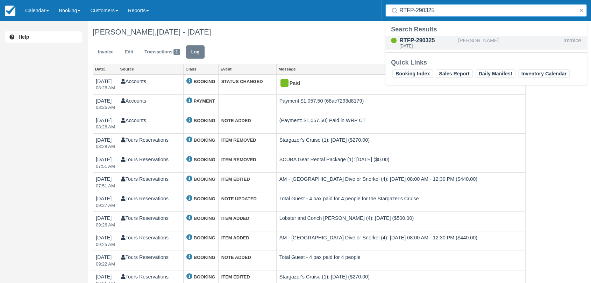
type input "RTFP-290325"
click at [438, 45] on div "[DATE]" at bounding box center [427, 46] width 56 height 4
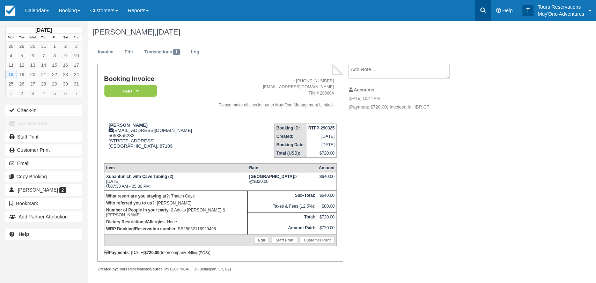
click at [484, 10] on icon at bounding box center [483, 10] width 7 height 7
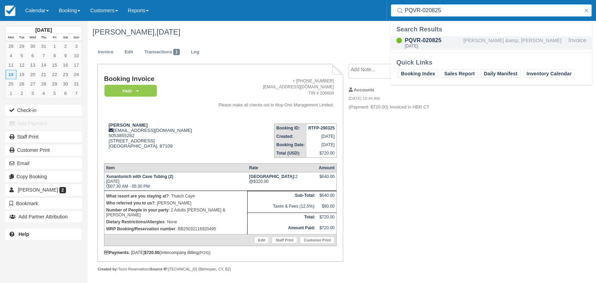
type input "PQVR-020825"
click at [443, 42] on div "PQVR-020825" at bounding box center [433, 40] width 56 height 8
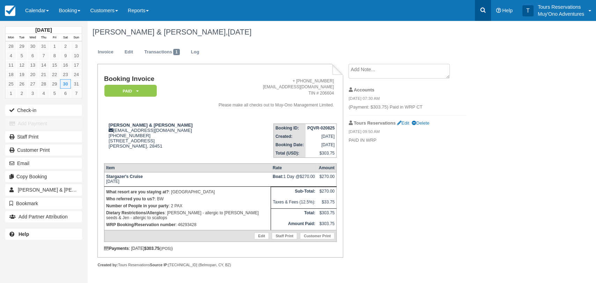
click at [484, 10] on icon at bounding box center [483, 10] width 7 height 7
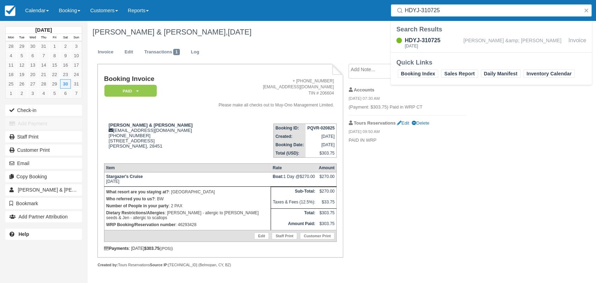
type input "HDYJ-310725"
click at [456, 37] on div "HDYJ-310725" at bounding box center [433, 40] width 56 height 8
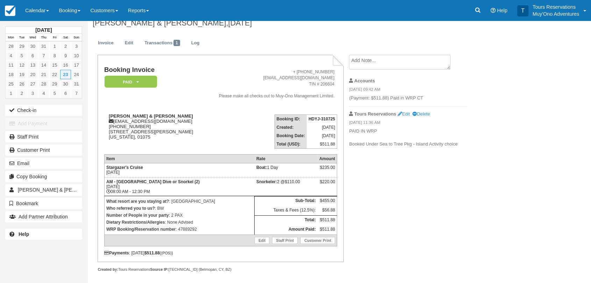
scroll to position [11, 0]
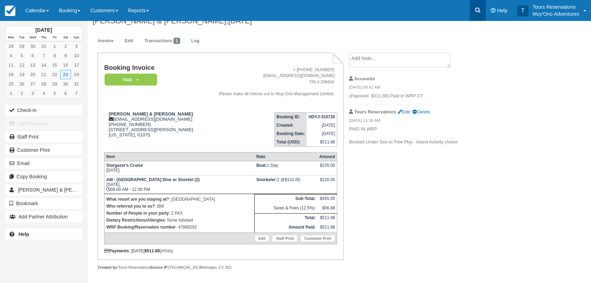
click at [473, 8] on link at bounding box center [477, 10] width 16 height 21
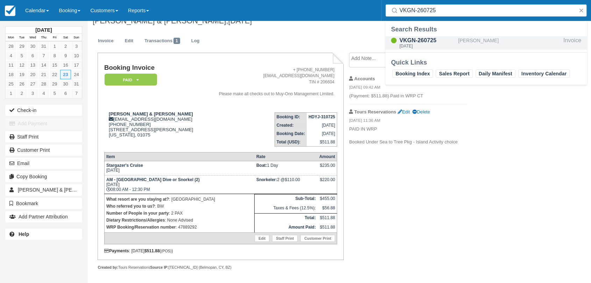
type input "VKGN-260725"
click at [442, 45] on div "[DATE]" at bounding box center [427, 46] width 56 height 4
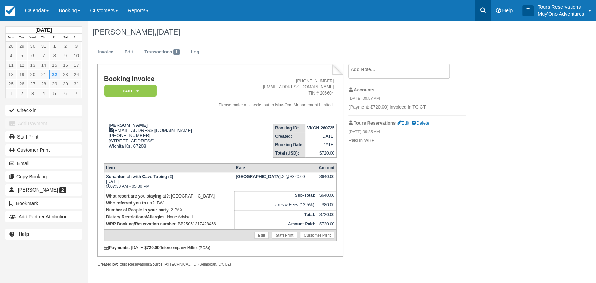
click at [483, 9] on icon at bounding box center [483, 10] width 7 height 7
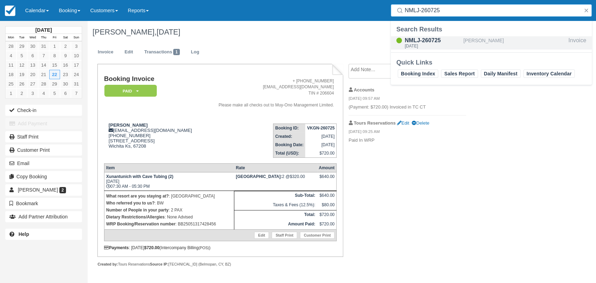
type input "NMLJ-260725"
click at [429, 41] on div "NMLJ-260725" at bounding box center [433, 40] width 56 height 8
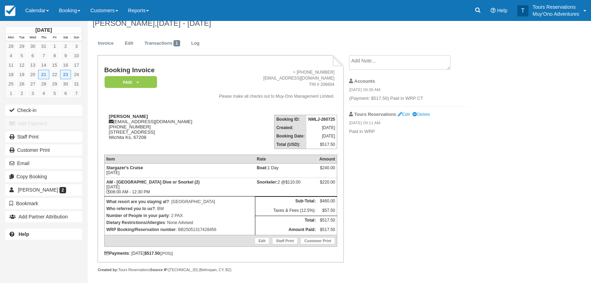
scroll to position [11, 0]
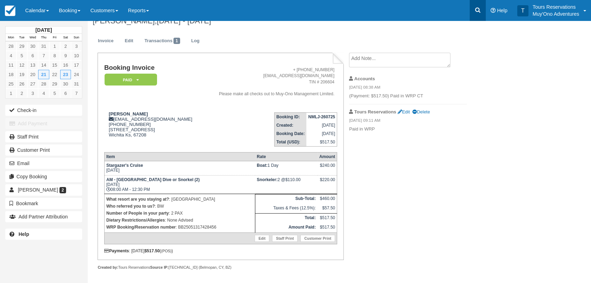
click at [484, 9] on link at bounding box center [477, 10] width 16 height 21
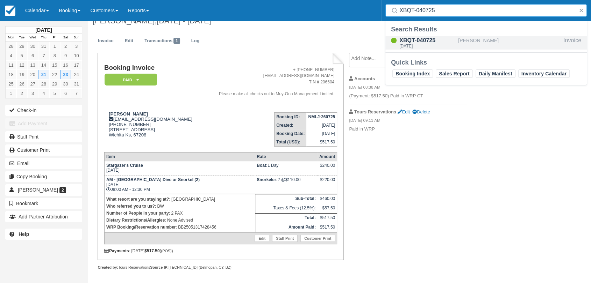
type input "XBQT-040725"
click at [444, 43] on div "XBQT-040725" at bounding box center [427, 40] width 56 height 8
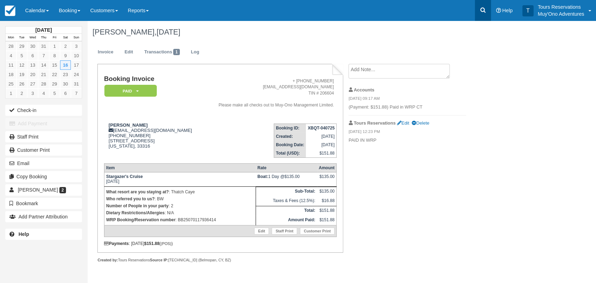
click at [476, 6] on link at bounding box center [483, 10] width 16 height 21
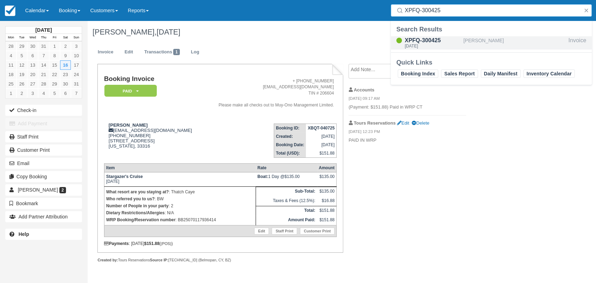
type input "XPFQ-300425"
click at [473, 44] on div "[PERSON_NAME]" at bounding box center [515, 42] width 102 height 13
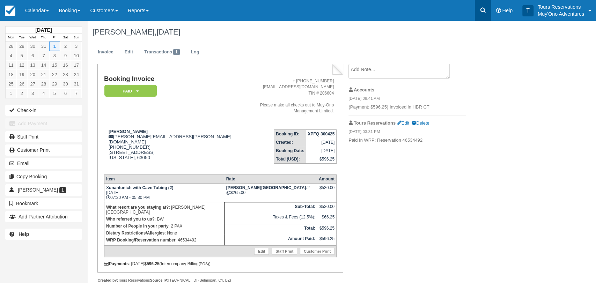
click at [478, 10] on link at bounding box center [483, 10] width 16 height 21
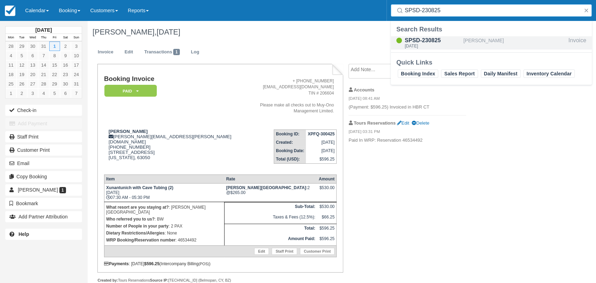
type input "SPSD-230825"
click at [473, 41] on div "[PERSON_NAME]" at bounding box center [515, 42] width 102 height 13
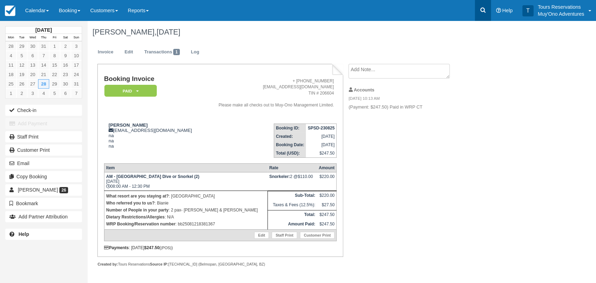
click at [488, 9] on link at bounding box center [483, 10] width 16 height 21
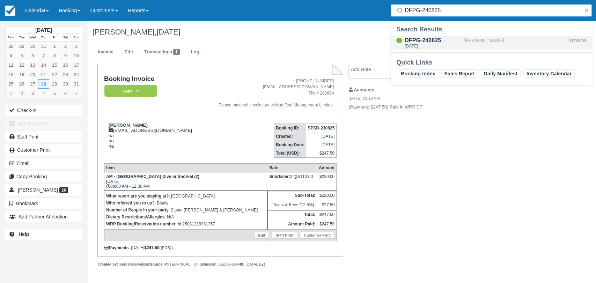
type input "DFPG-240825"
click at [451, 43] on div "DFPG-240825" at bounding box center [433, 40] width 56 height 8
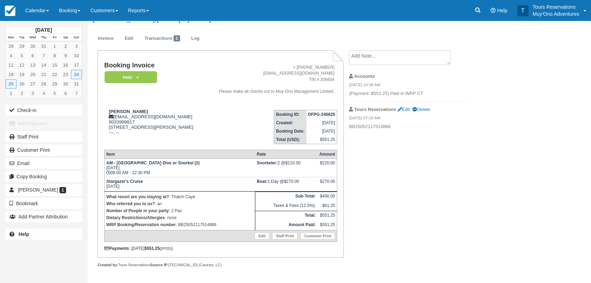
scroll to position [23, 0]
click at [476, 11] on icon at bounding box center [477, 10] width 7 height 7
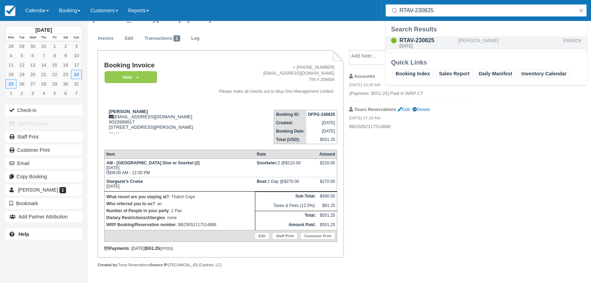
type input "RTAV-230825"
click at [459, 44] on div "[PERSON_NAME]" at bounding box center [509, 42] width 102 height 13
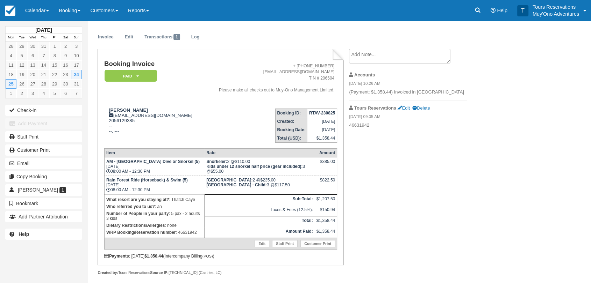
scroll to position [20, 0]
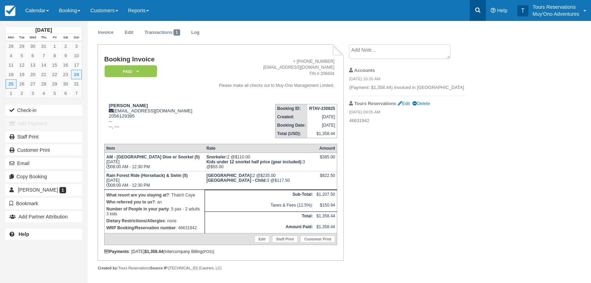
click at [475, 8] on icon at bounding box center [477, 10] width 7 height 7
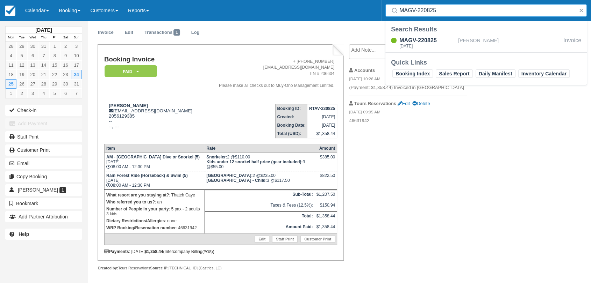
type input "MAGV-220825"
click at [440, 37] on div "MAGV-220825" at bounding box center [427, 40] width 56 height 8
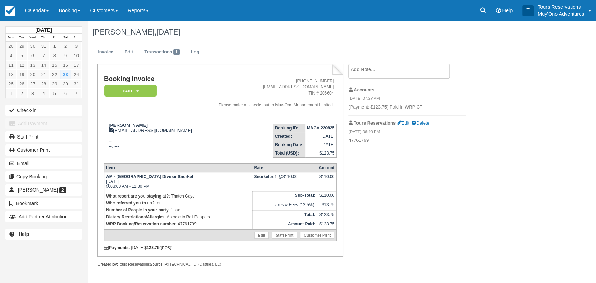
click at [473, 12] on div "Menu Calendar Booking Customer Inventory Booking Daily Manifest Daily List Note…" at bounding box center [298, 10] width 596 height 21
click at [482, 9] on icon at bounding box center [483, 10] width 7 height 7
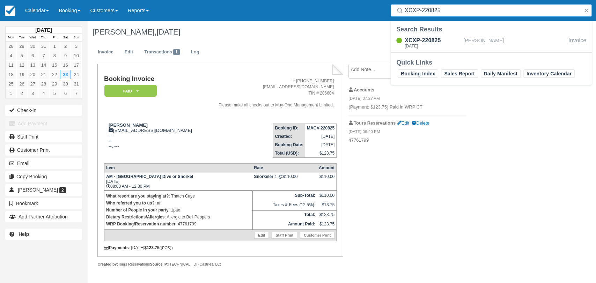
type input "XCXP-220825"
drag, startPoint x: 457, startPoint y: 34, endPoint x: 456, endPoint y: 39, distance: 5.4
click at [456, 39] on div "XCXP-220825" at bounding box center [433, 40] width 56 height 8
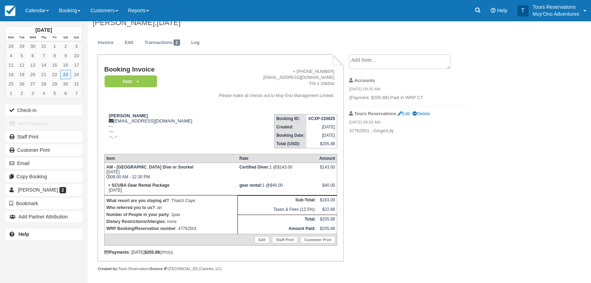
scroll to position [11, 0]
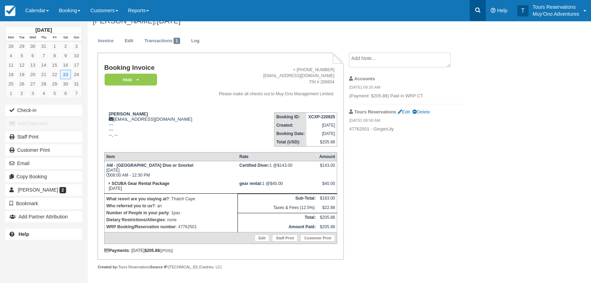
click at [478, 10] on icon at bounding box center [477, 10] width 7 height 7
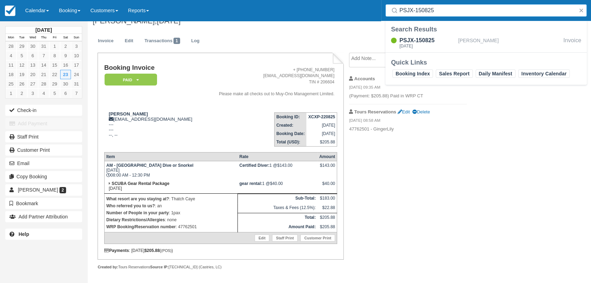
type input "PSJX-150825"
click at [444, 43] on div "PSJX-150825" at bounding box center [427, 40] width 56 height 8
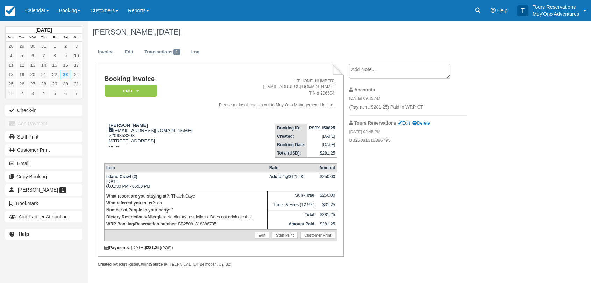
scroll to position [8, 0]
click at [478, 8] on icon at bounding box center [477, 10] width 7 height 7
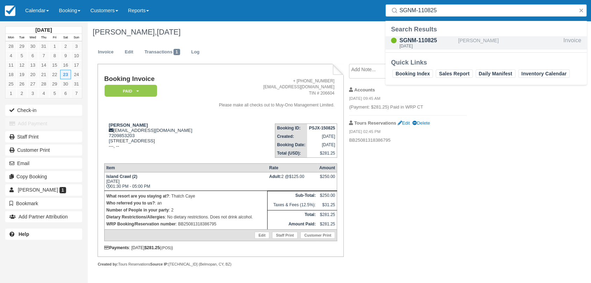
type input "SGNM-110825"
click at [435, 40] on div "SGNM-110825" at bounding box center [427, 40] width 56 height 8
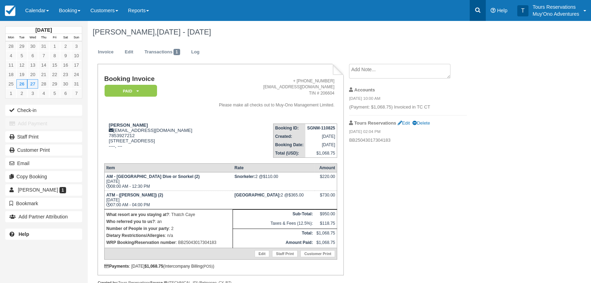
click at [482, 11] on link at bounding box center [477, 10] width 16 height 21
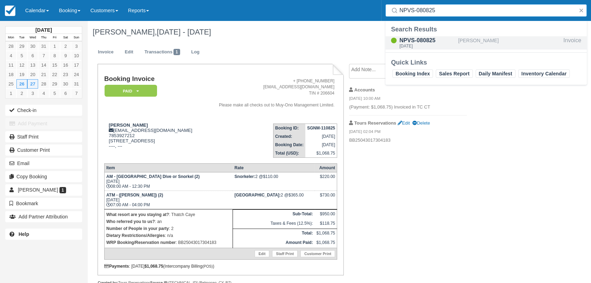
type input "NPVS-080825"
click at [430, 39] on div "NPVS-080825" at bounding box center [427, 40] width 56 height 8
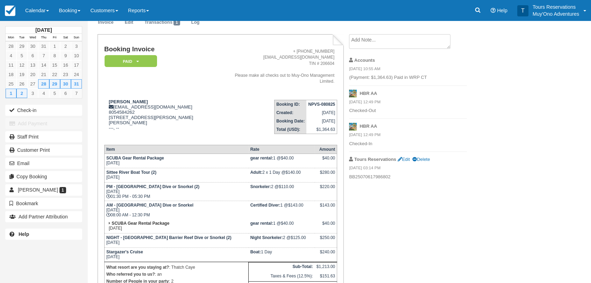
scroll to position [20, 0]
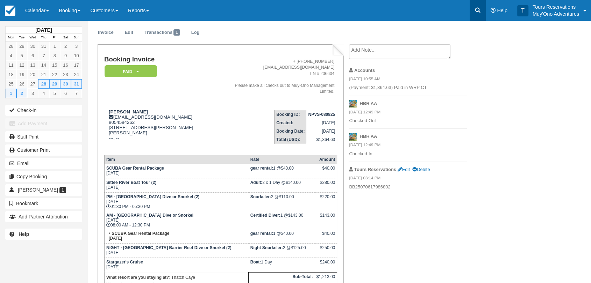
click at [478, 9] on icon at bounding box center [477, 10] width 5 height 5
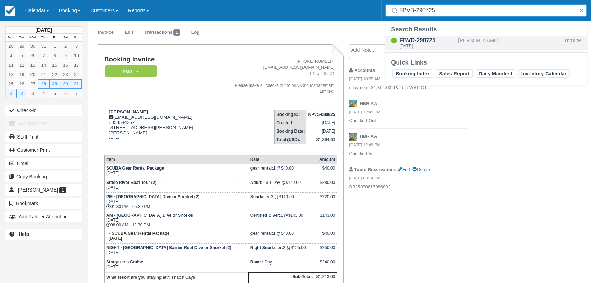
type input "FBVD-290725"
click at [442, 48] on div "[DATE]" at bounding box center [427, 46] width 56 height 4
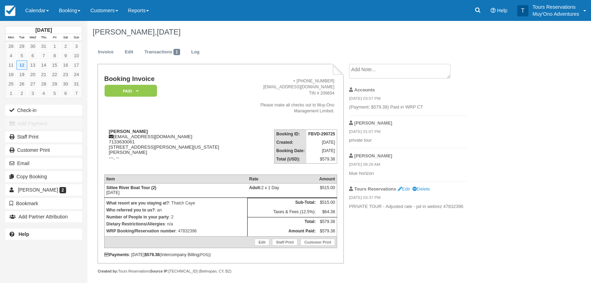
scroll to position [5, 0]
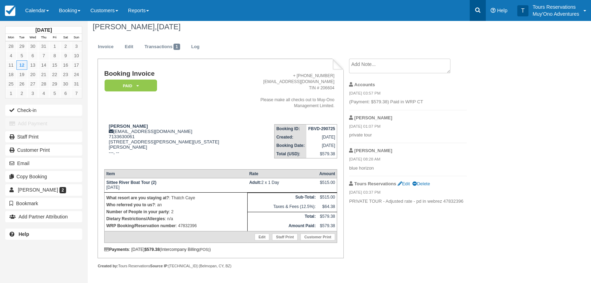
click at [473, 12] on link at bounding box center [477, 10] width 16 height 21
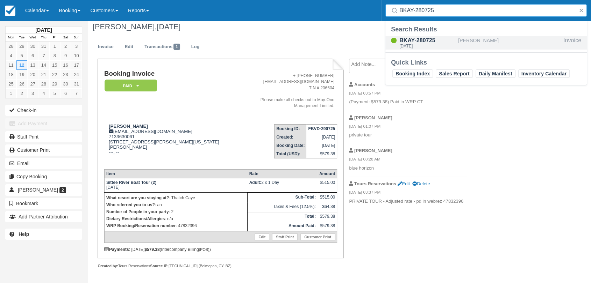
type input "BKAY-280725"
click at [443, 41] on div "BKAY-280725" at bounding box center [427, 40] width 56 height 8
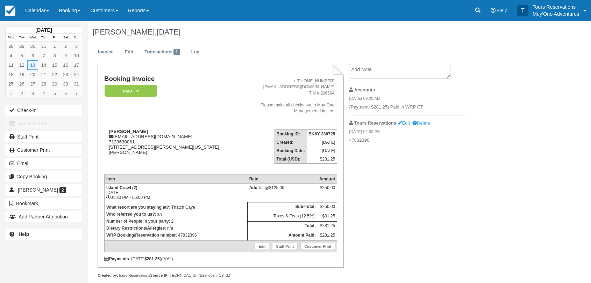
scroll to position [8, 0]
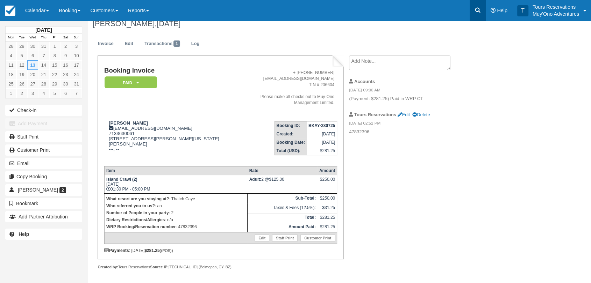
click at [474, 13] on link at bounding box center [477, 10] width 16 height 21
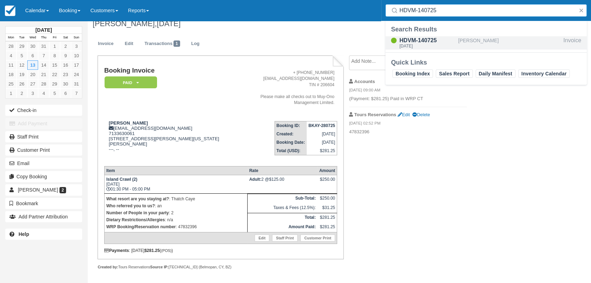
type input "HDVM-140725"
click at [449, 41] on div "HDVM-140725" at bounding box center [427, 40] width 56 height 8
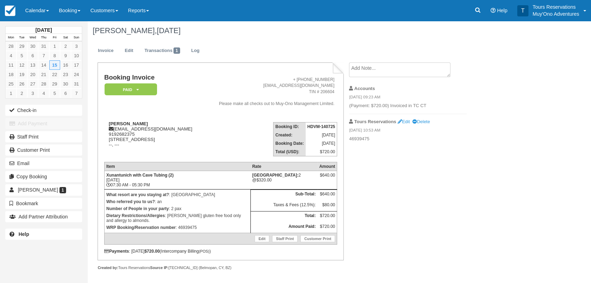
scroll to position [2, 0]
click at [480, 10] on icon at bounding box center [477, 10] width 7 height 7
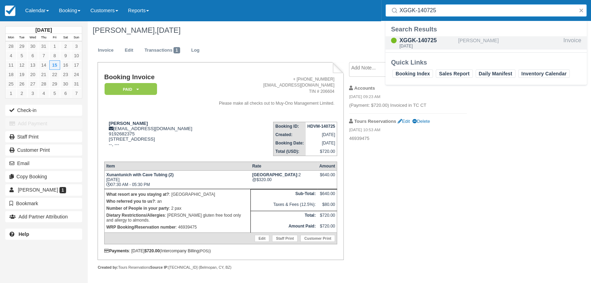
type input "XGGK-140725"
click at [454, 41] on div "XGGK-140725" at bounding box center [427, 40] width 56 height 8
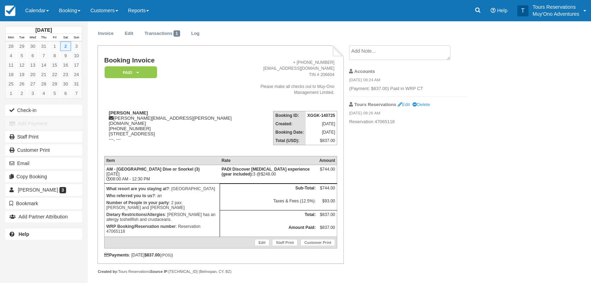
scroll to position [22, 0]
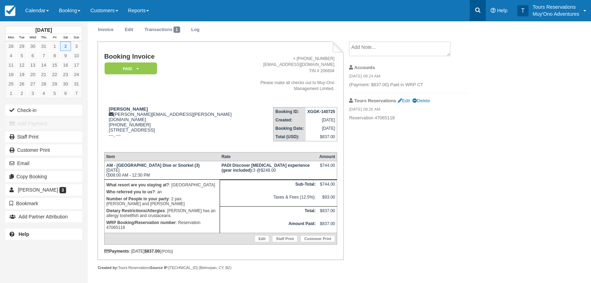
click at [473, 10] on link at bounding box center [477, 10] width 16 height 21
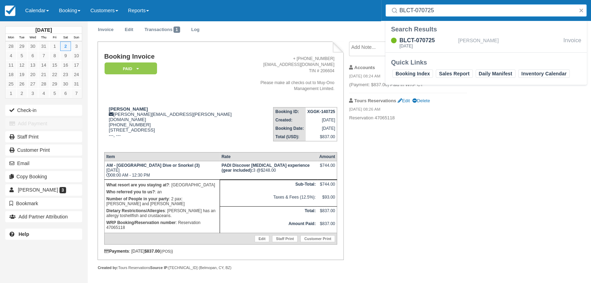
type input "BLCT-070725"
click at [426, 40] on div "BLCT-070725" at bounding box center [427, 40] width 56 height 8
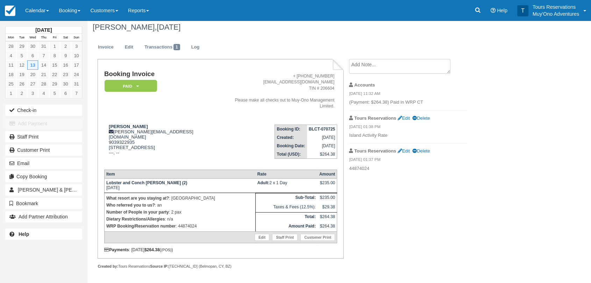
scroll to position [5, 0]
click at [478, 8] on icon at bounding box center [477, 10] width 7 height 7
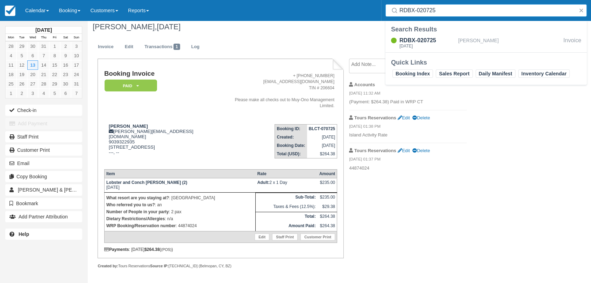
type input "RDBX-020725"
click at [465, 42] on div "[PERSON_NAME]" at bounding box center [509, 42] width 102 height 13
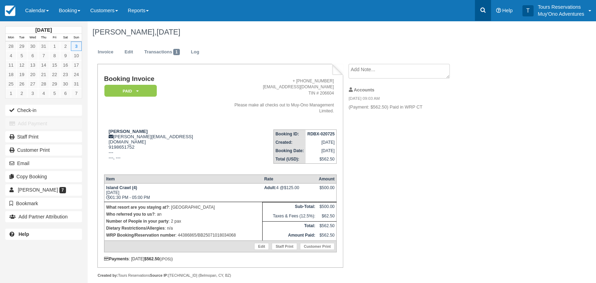
click at [479, 12] on link at bounding box center [483, 10] width 16 height 21
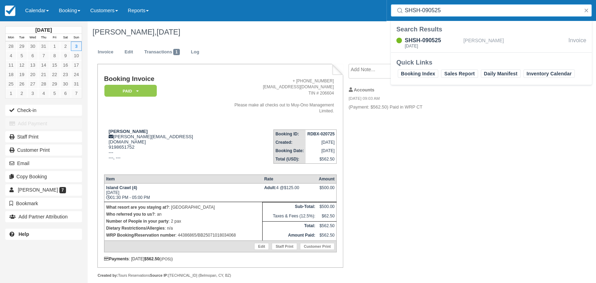
type input "SHSH-090525"
click at [450, 41] on div "SHSH-090525" at bounding box center [433, 40] width 56 height 8
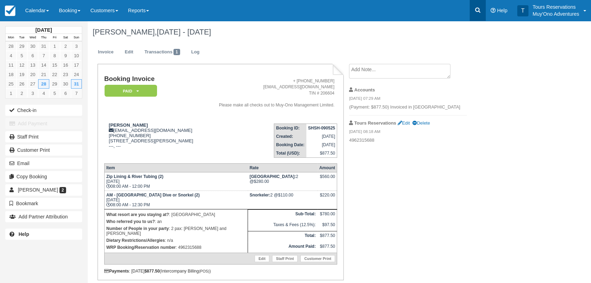
click at [476, 8] on icon at bounding box center [477, 10] width 5 height 5
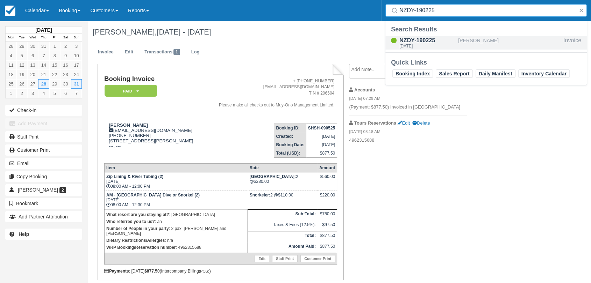
type input "NZDY-190225"
click at [439, 44] on div "[DATE]" at bounding box center [427, 46] width 56 height 4
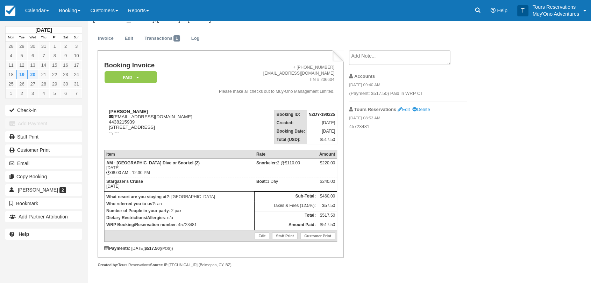
scroll to position [23, 0]
click at [480, 12] on icon at bounding box center [477, 10] width 7 height 7
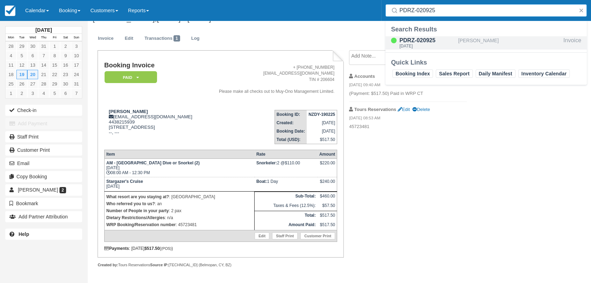
type input "PDRZ-020925"
click at [455, 46] on div "[DATE]" at bounding box center [427, 46] width 56 height 4
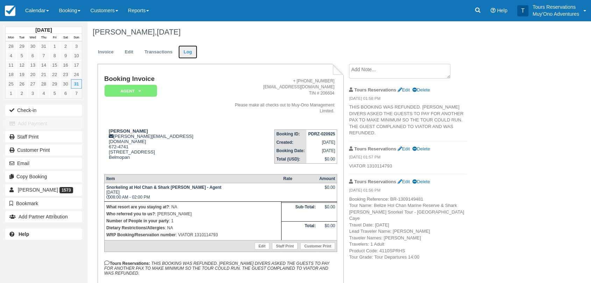
click at [193, 57] on link "Log" at bounding box center [187, 52] width 19 height 14
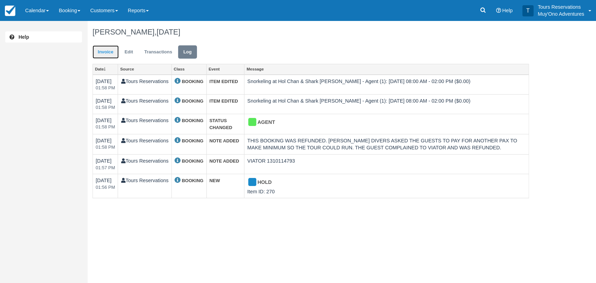
click at [111, 52] on link "Invoice" at bounding box center [106, 52] width 26 height 14
